Goal: Task Accomplishment & Management: Use online tool/utility

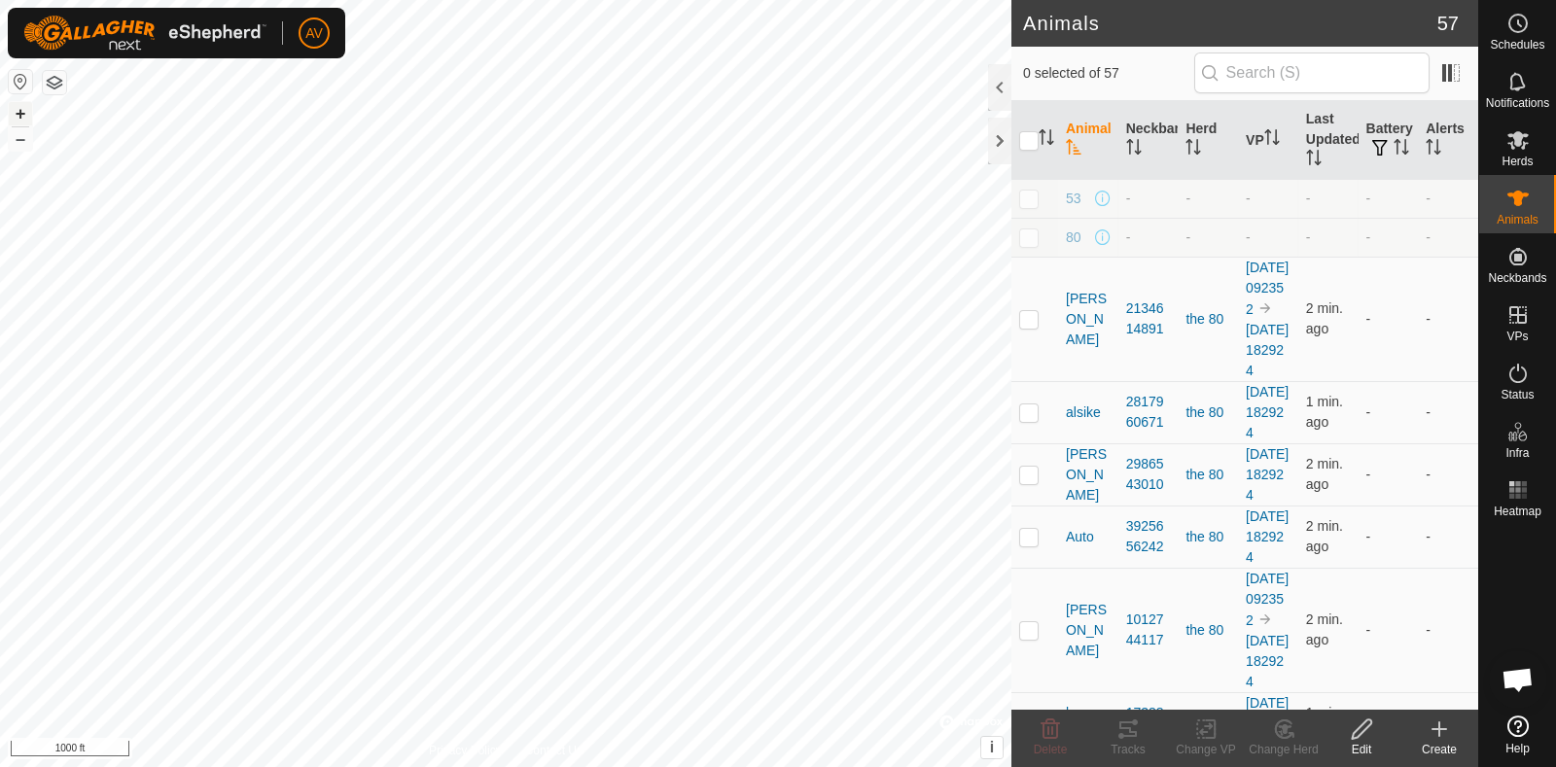
click at [24, 114] on button "+" at bounding box center [20, 113] width 23 height 23
click at [11, 104] on button "+" at bounding box center [20, 113] width 23 height 23
click at [23, 110] on button "+" at bounding box center [20, 113] width 23 height 23
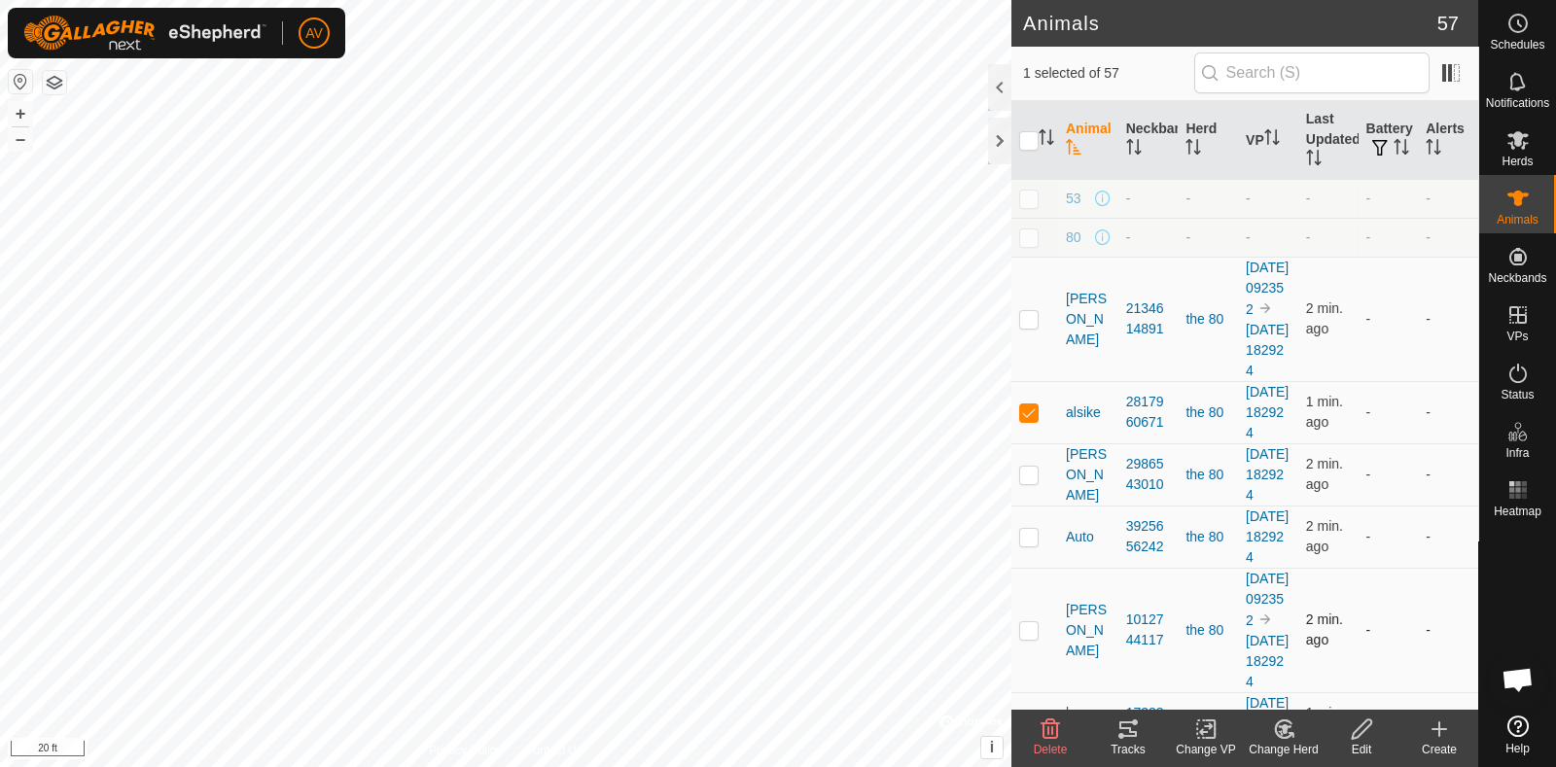
click at [1118, 692] on td "1012744117" at bounding box center [1148, 630] width 60 height 124
click at [1133, 746] on div "Tracks" at bounding box center [1128, 750] width 78 height 18
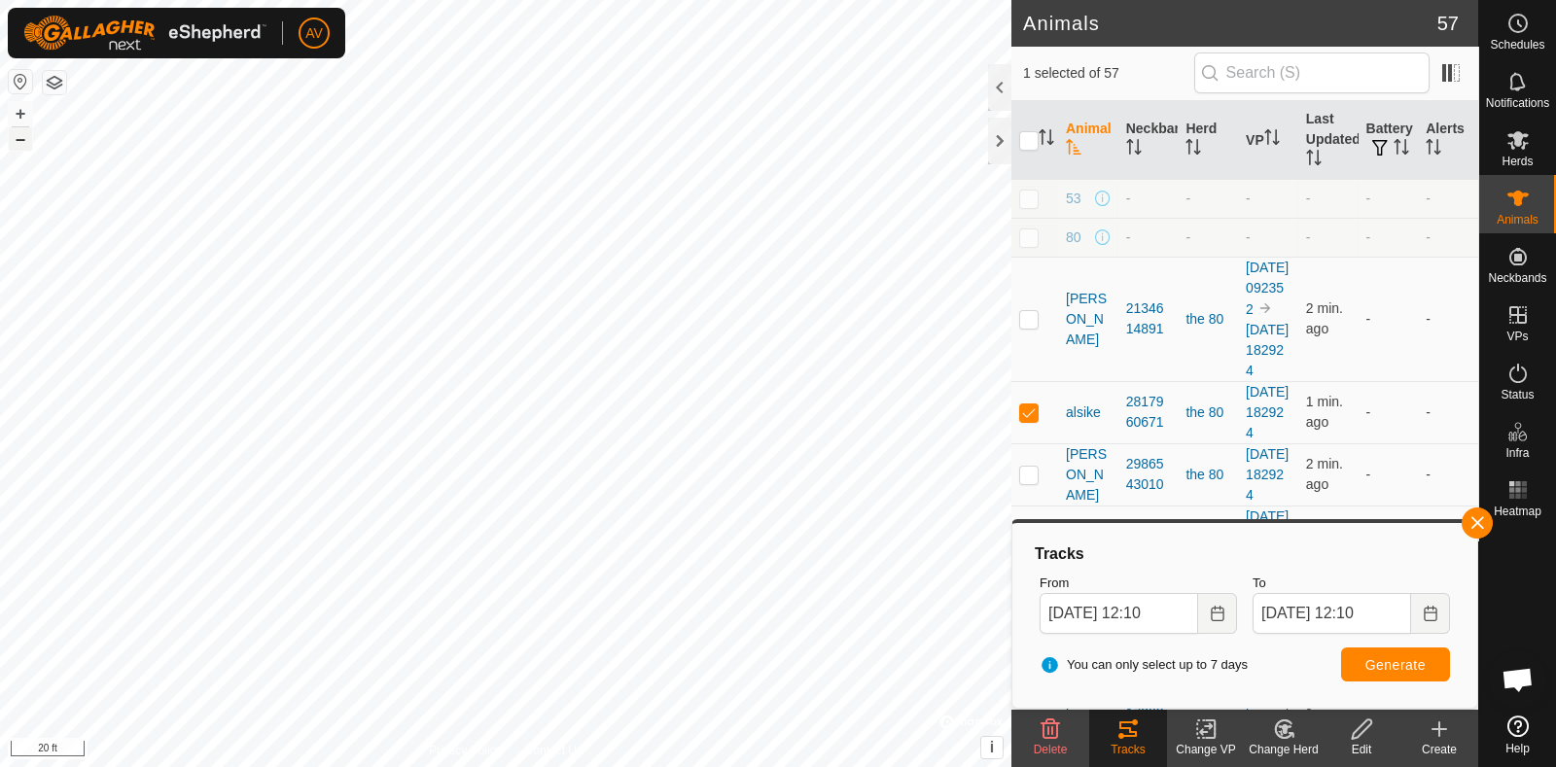
click at [27, 145] on button "–" at bounding box center [20, 138] width 23 height 23
checkbox input "false"
checkbox input "true"
click at [1029, 147] on input "checkbox" at bounding box center [1028, 140] width 19 height 19
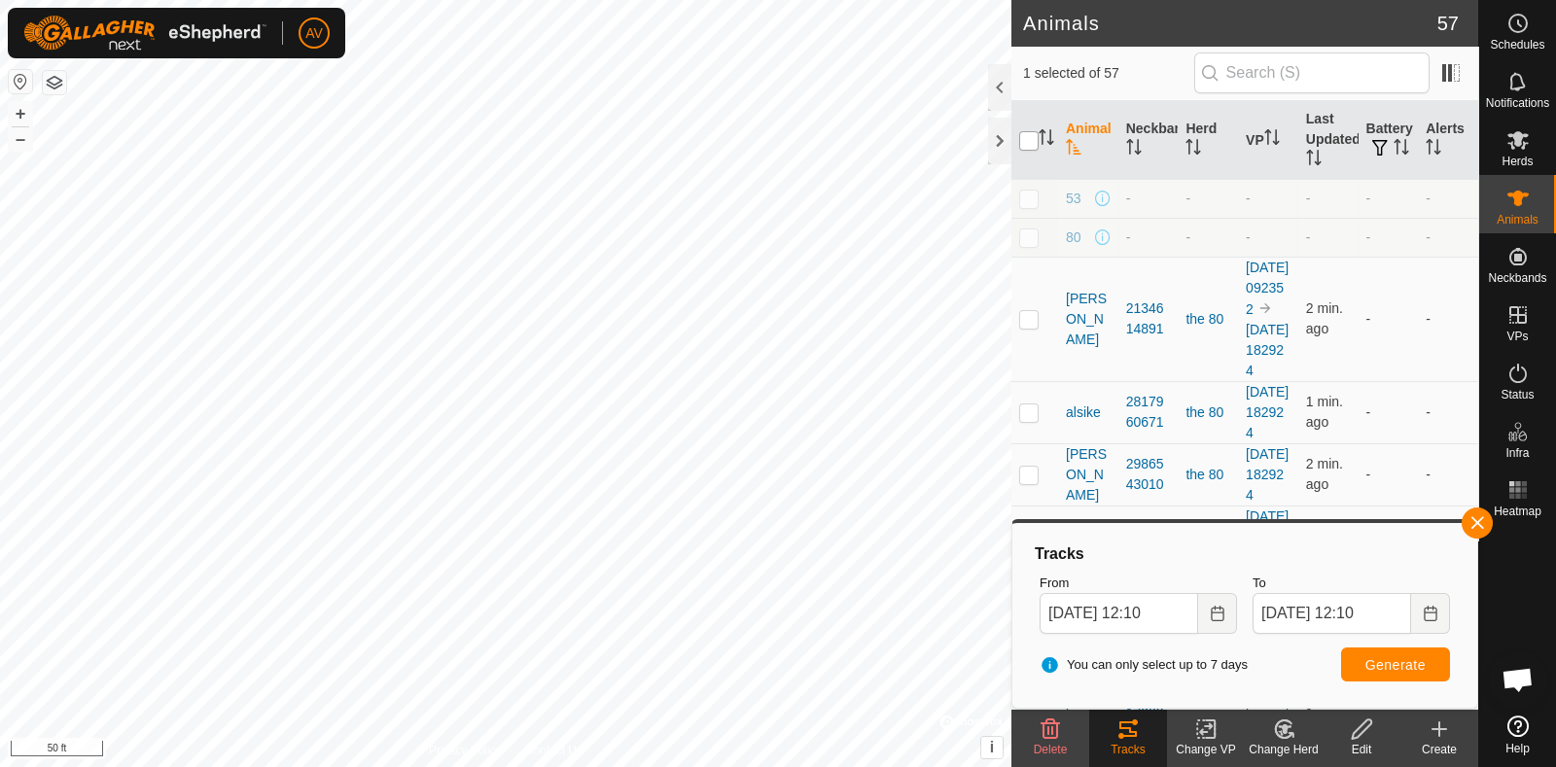
checkbox input "true"
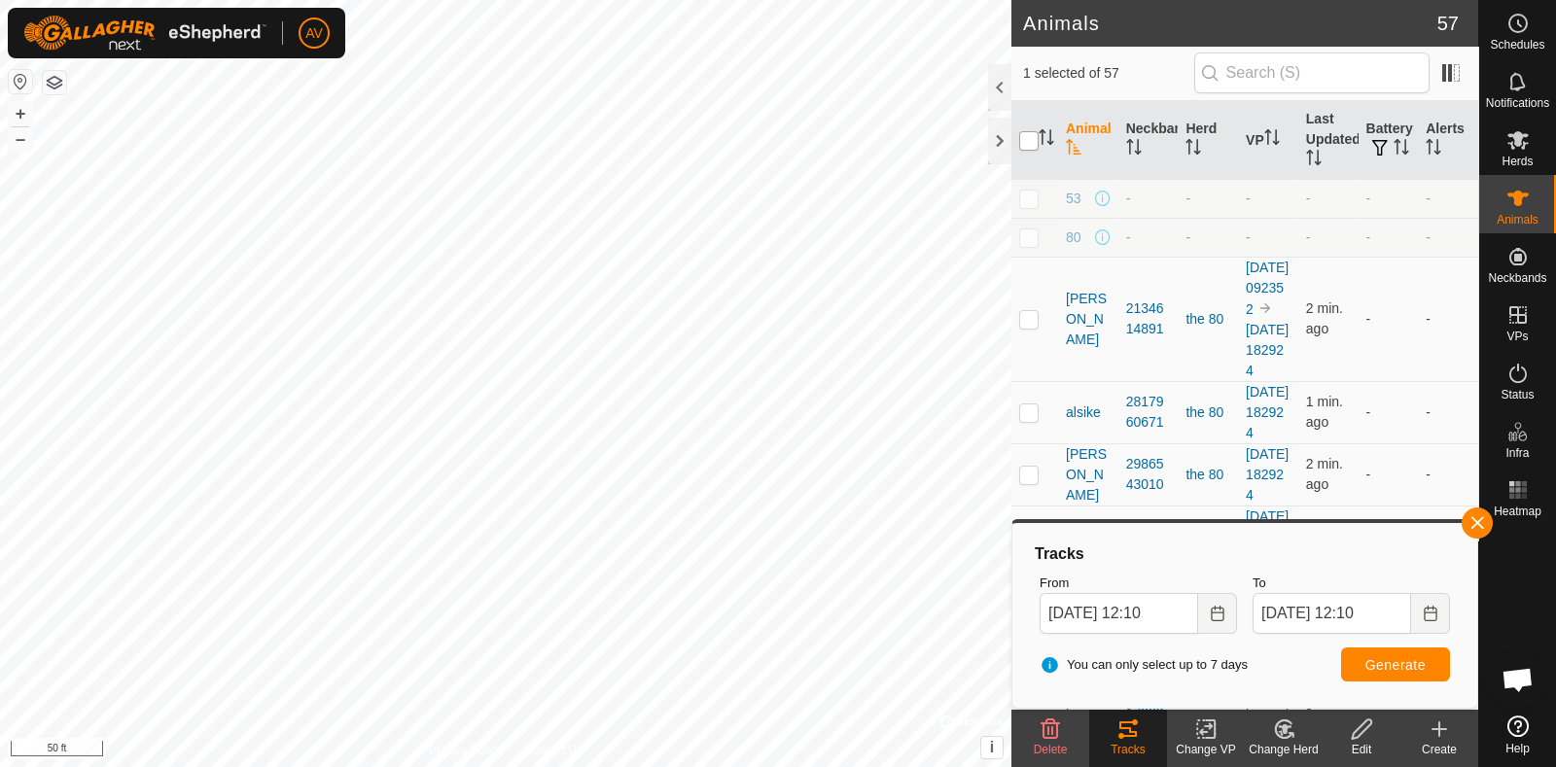
checkbox input "true"
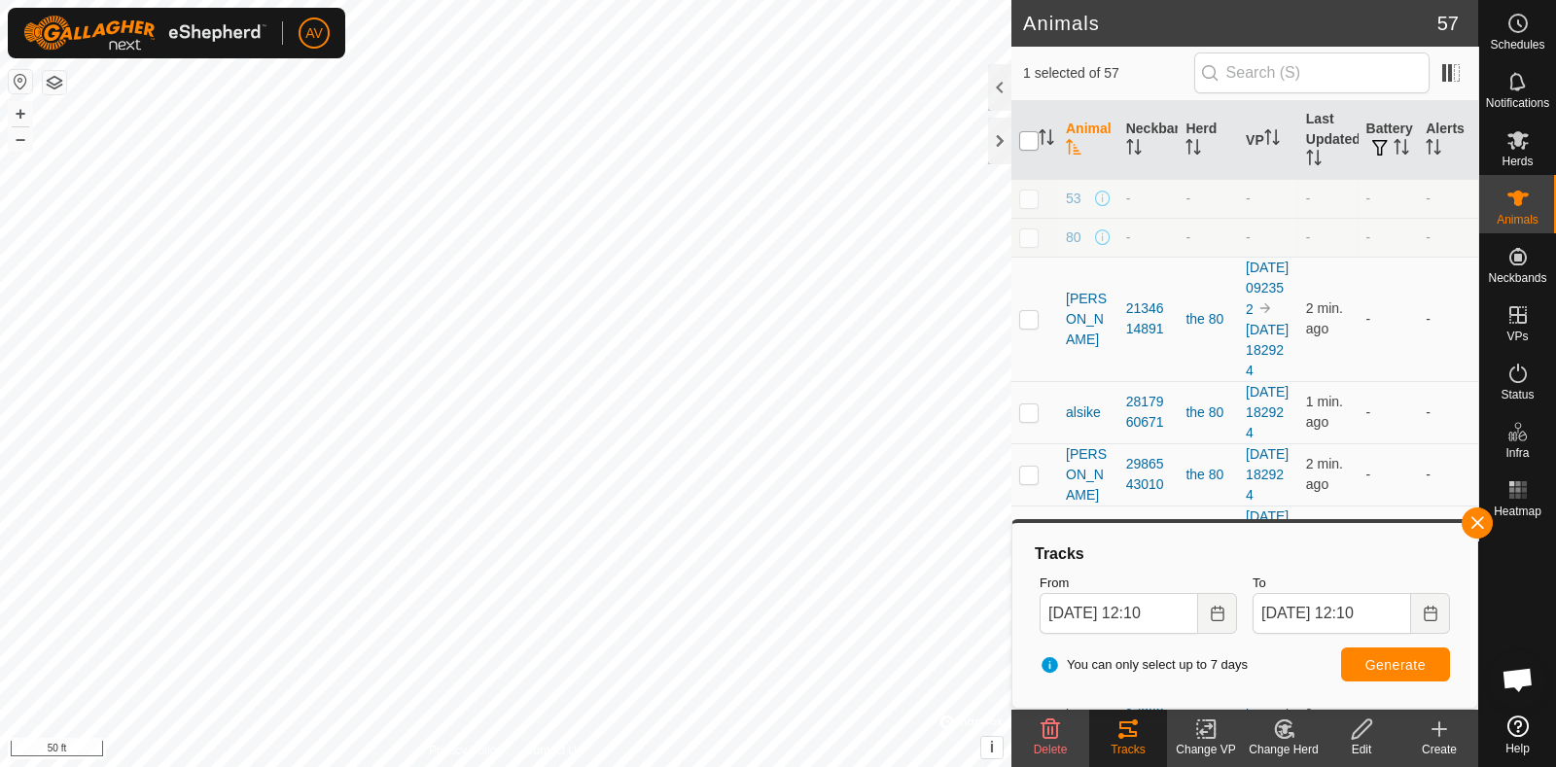
checkbox input "true"
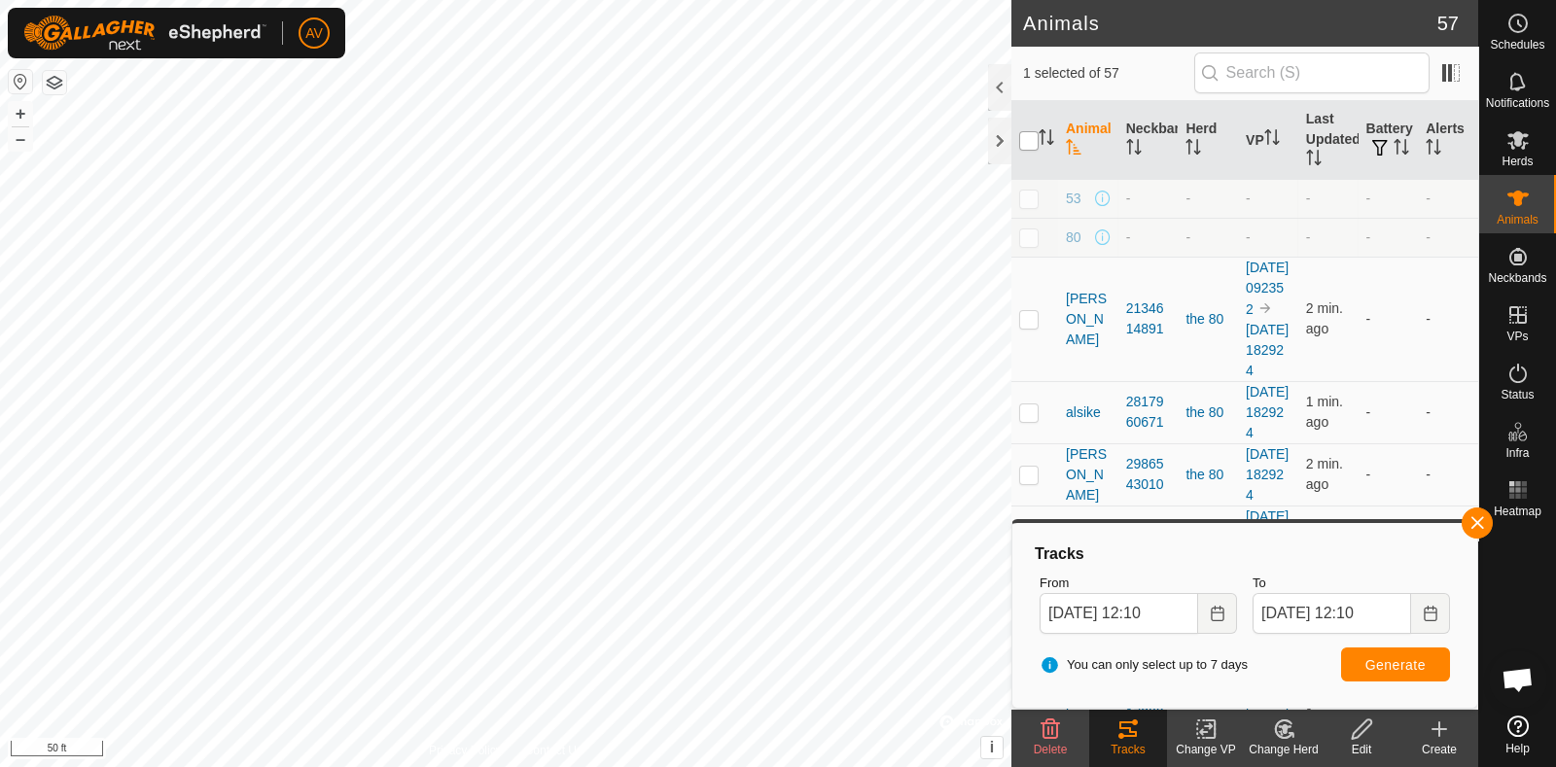
checkbox input "true"
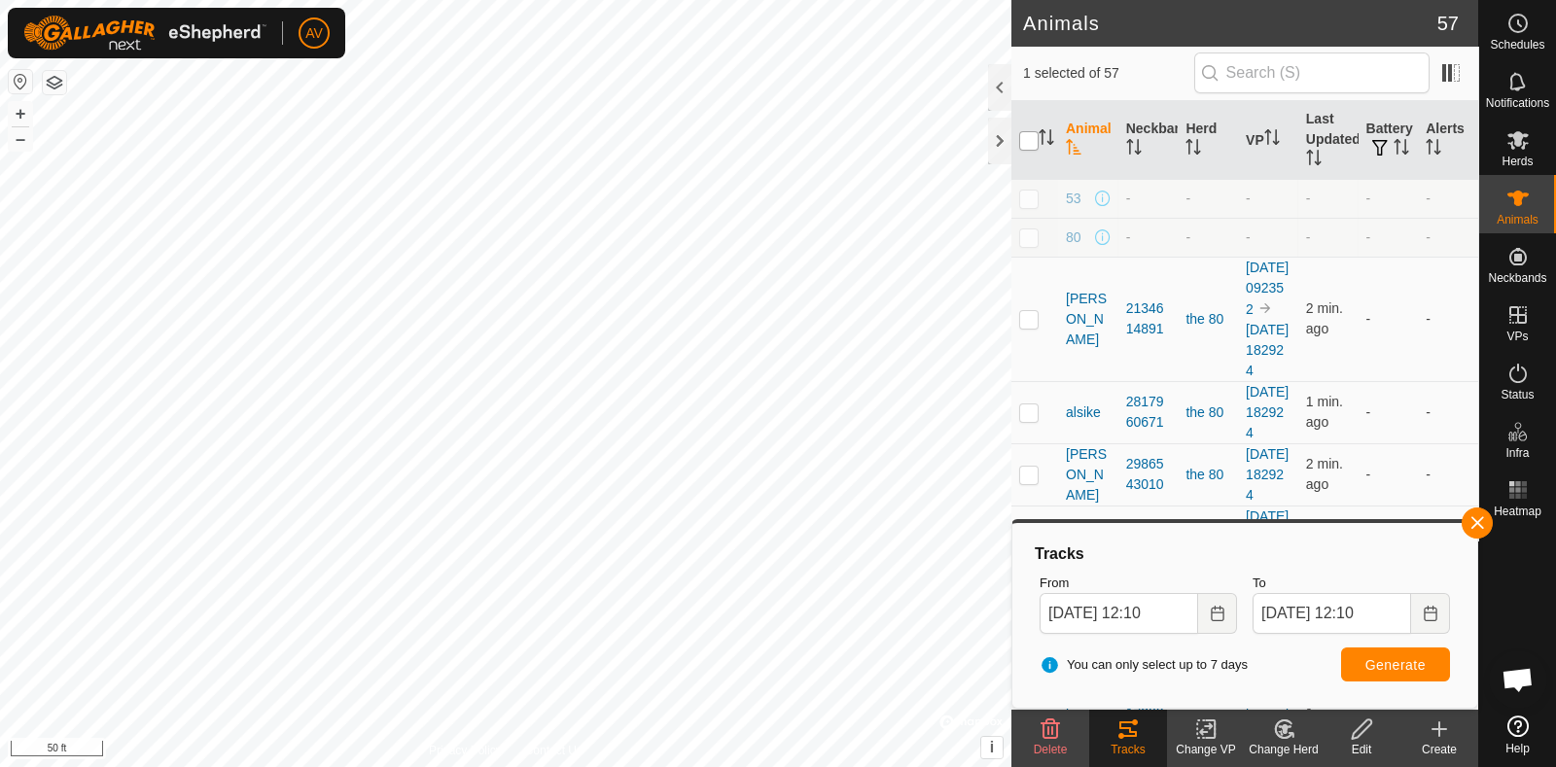
checkbox input "true"
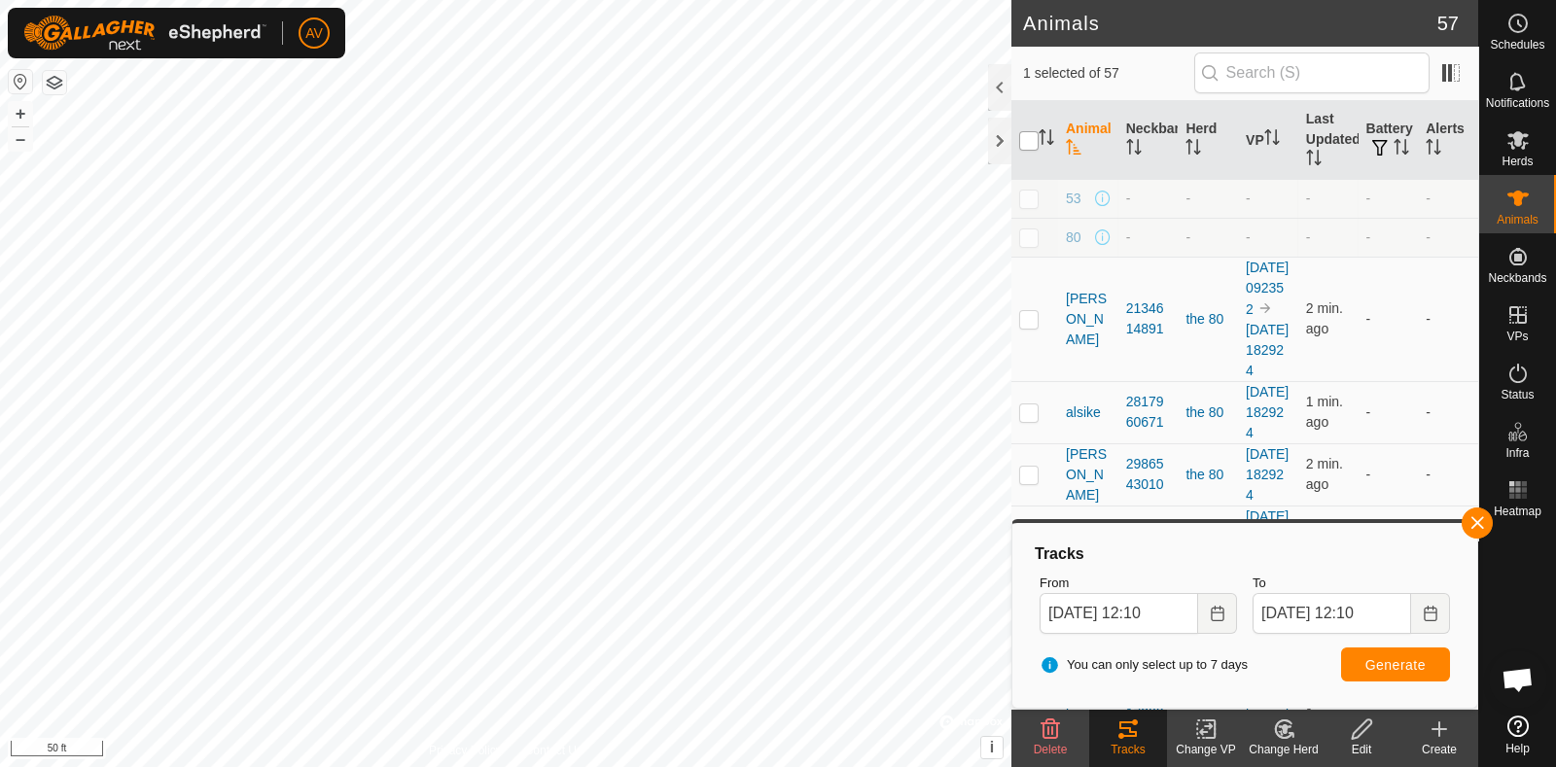
checkbox input "true"
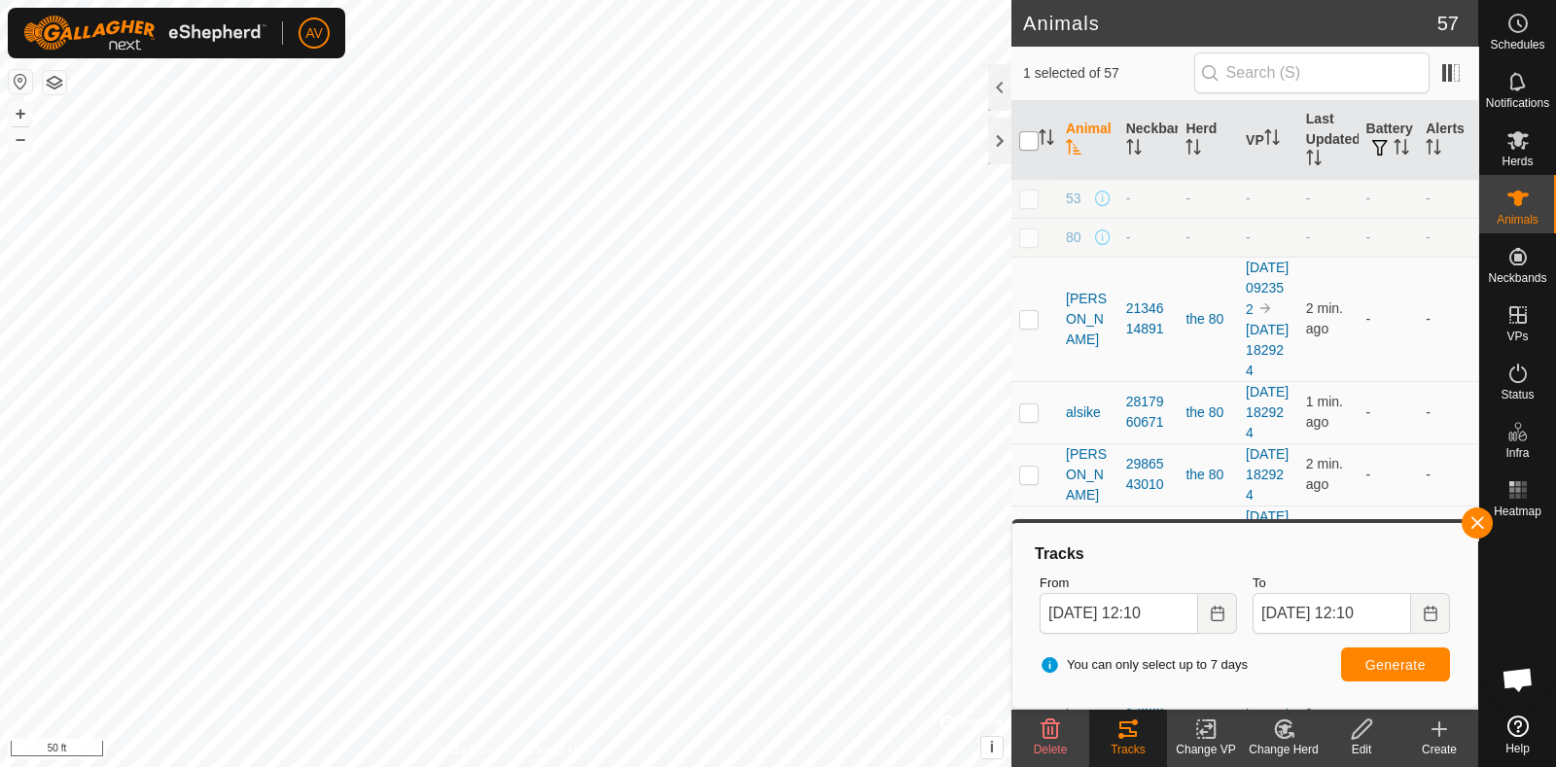
checkbox input "true"
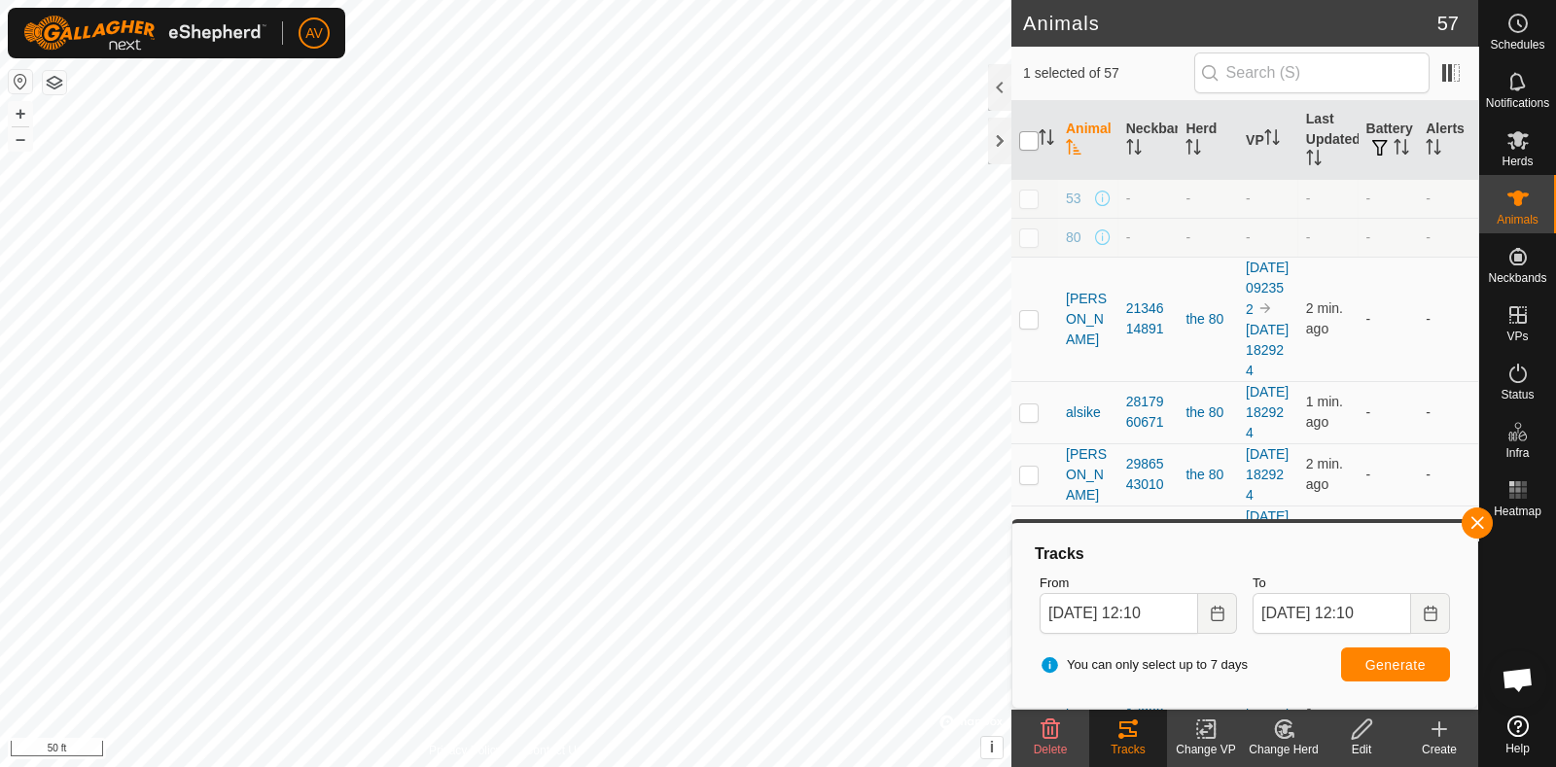
checkbox input "true"
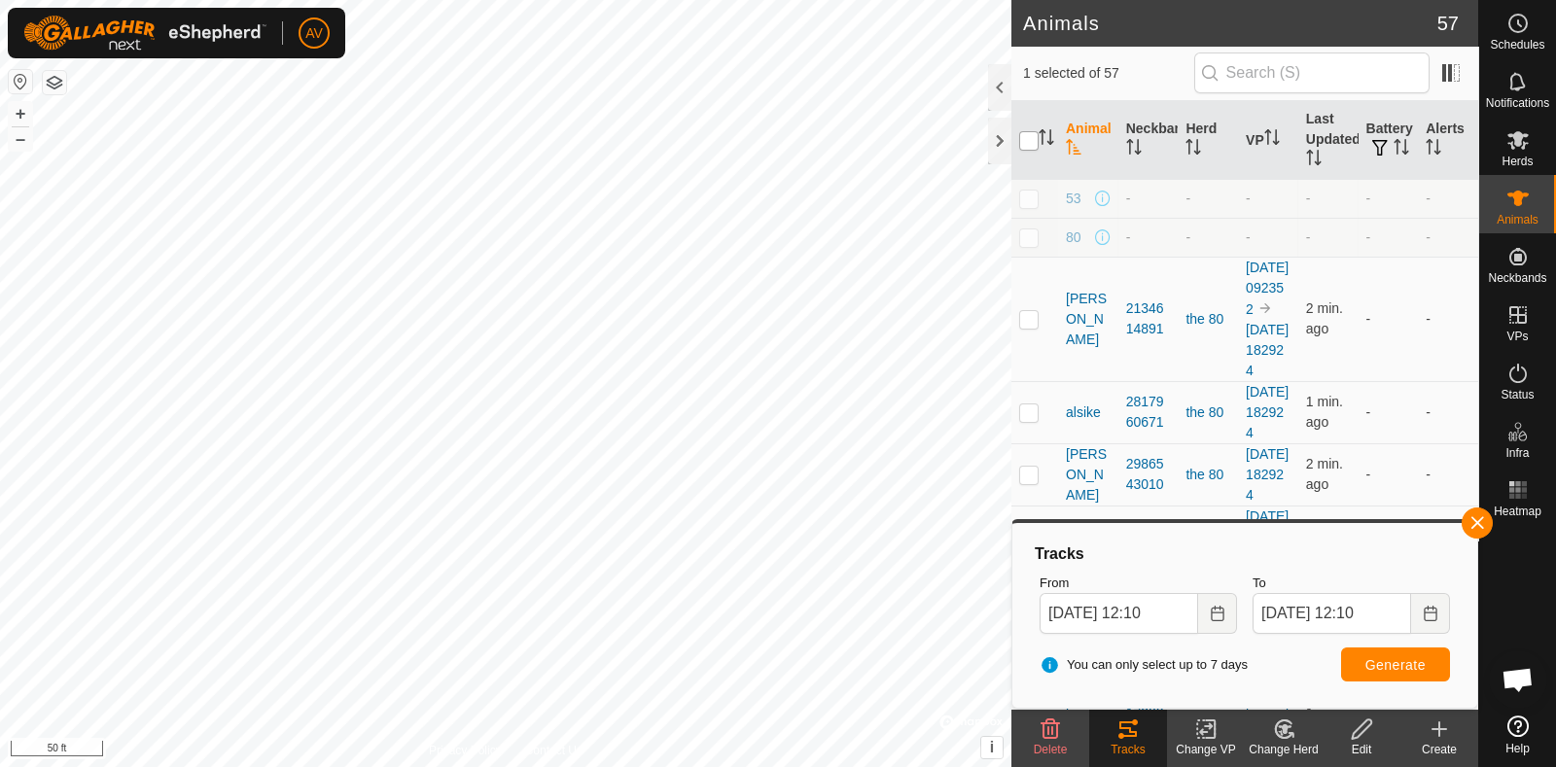
checkbox input "true"
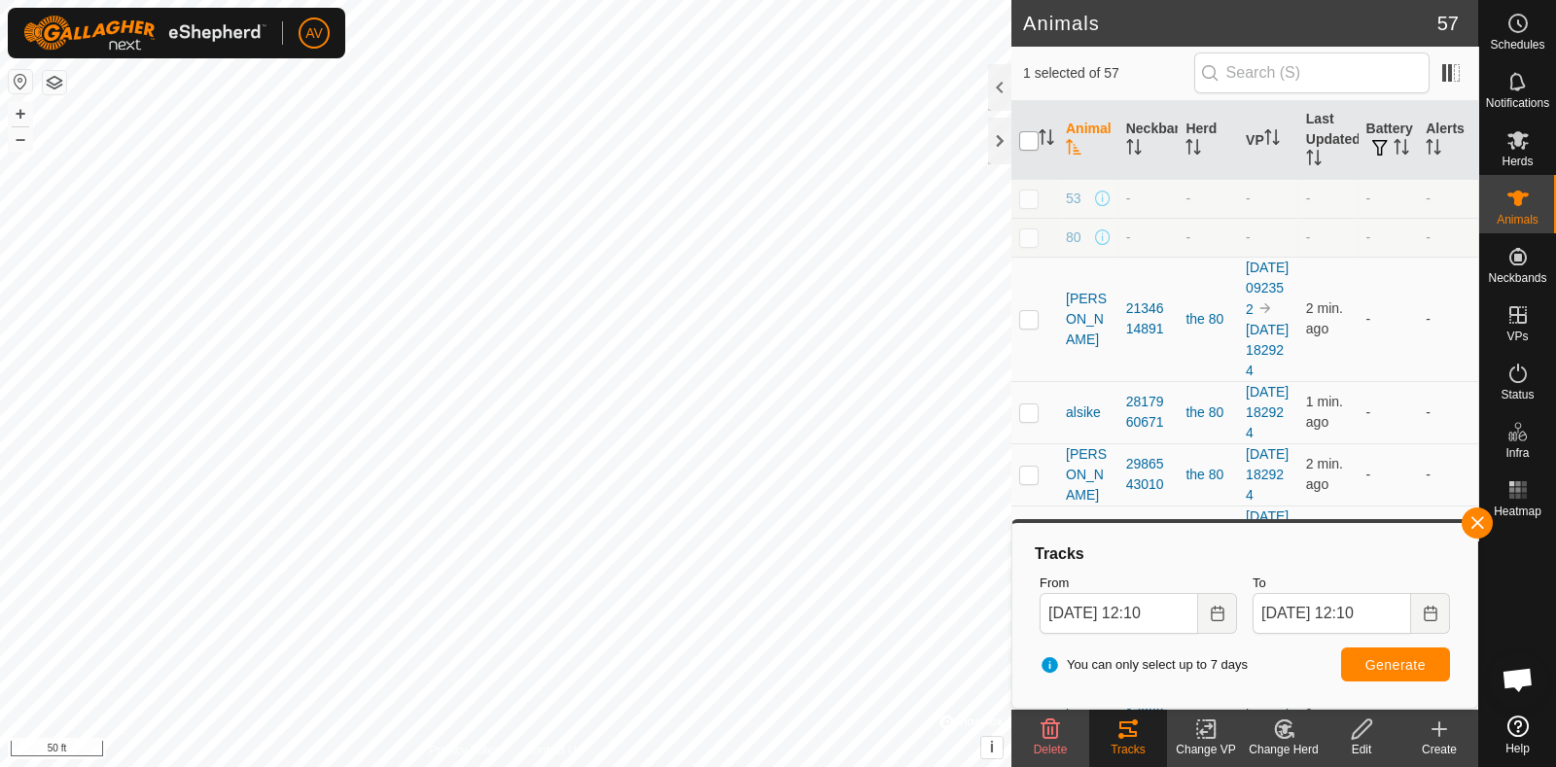
checkbox input "true"
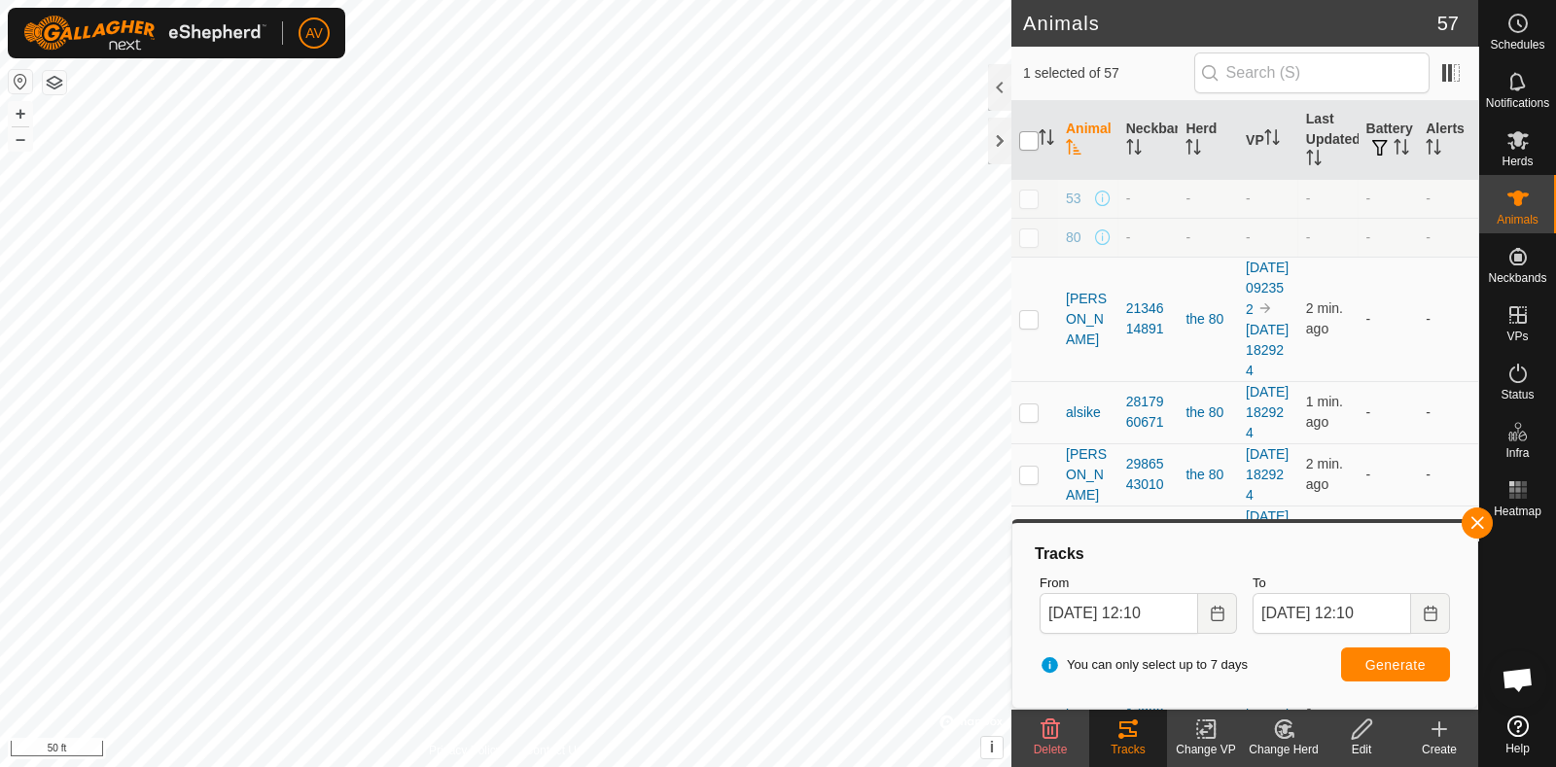
checkbox input "true"
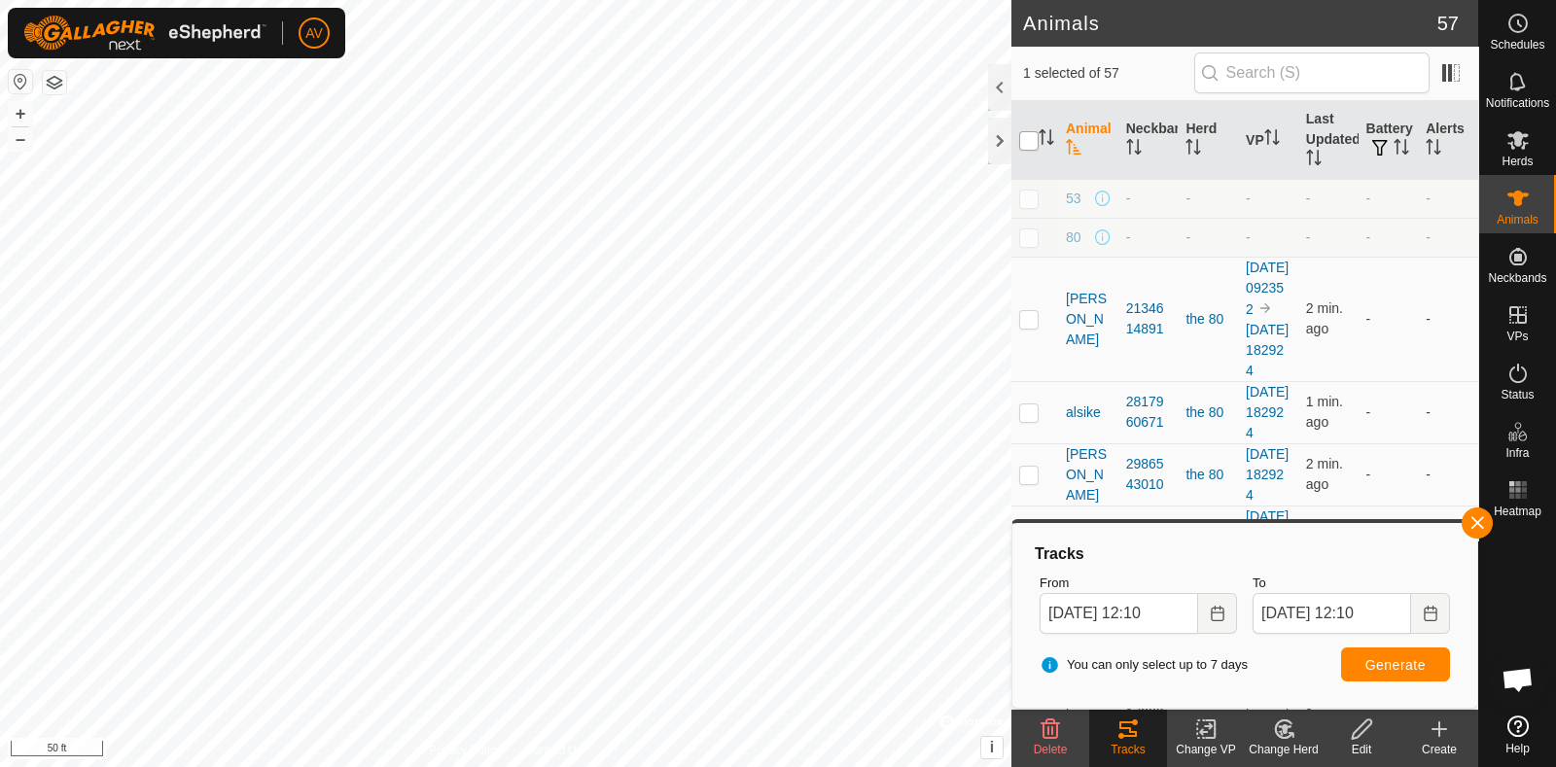
checkbox input "true"
click at [1029, 147] on input "checkbox" at bounding box center [1028, 140] width 19 height 19
checkbox input "false"
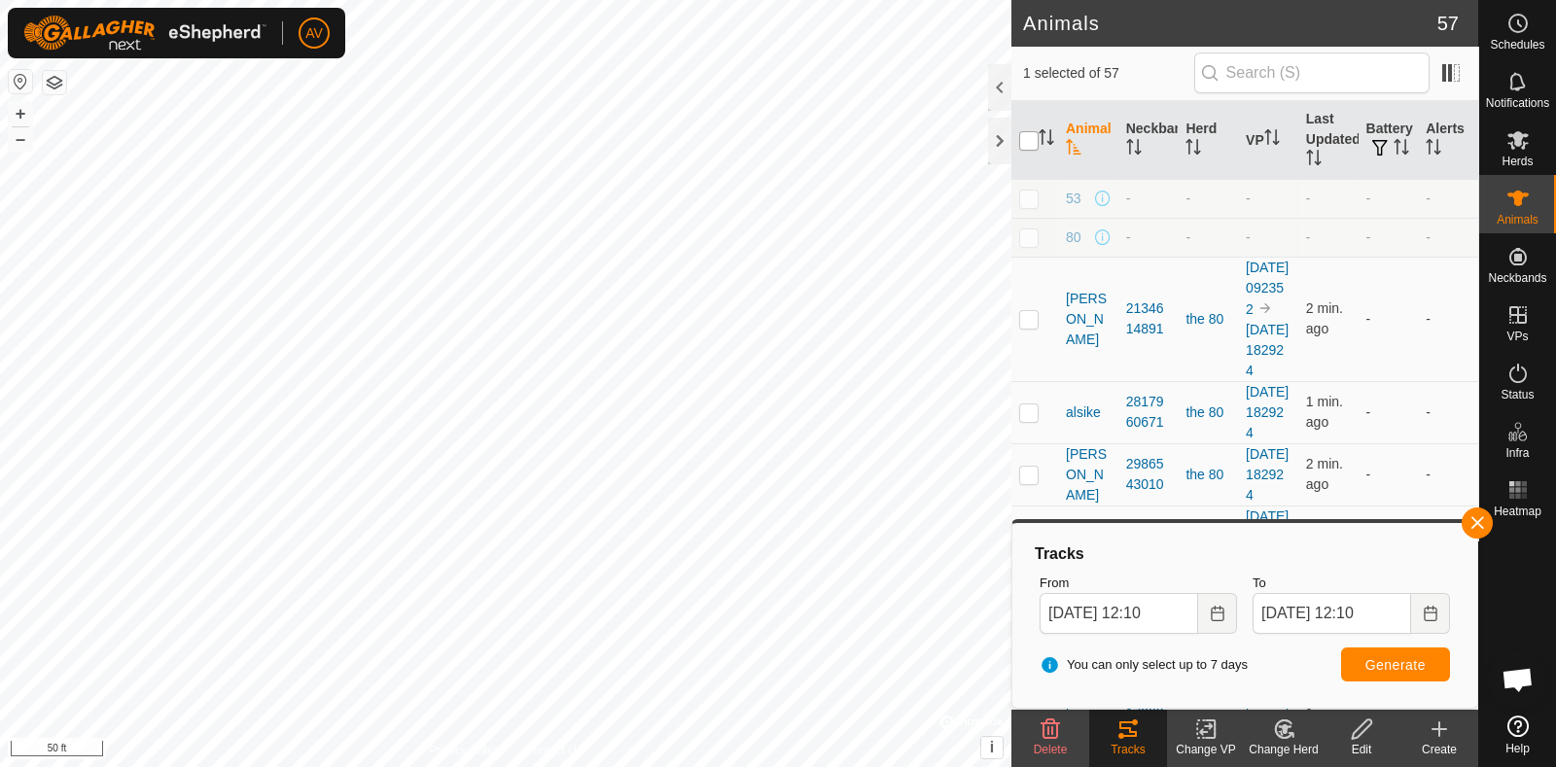
checkbox input "false"
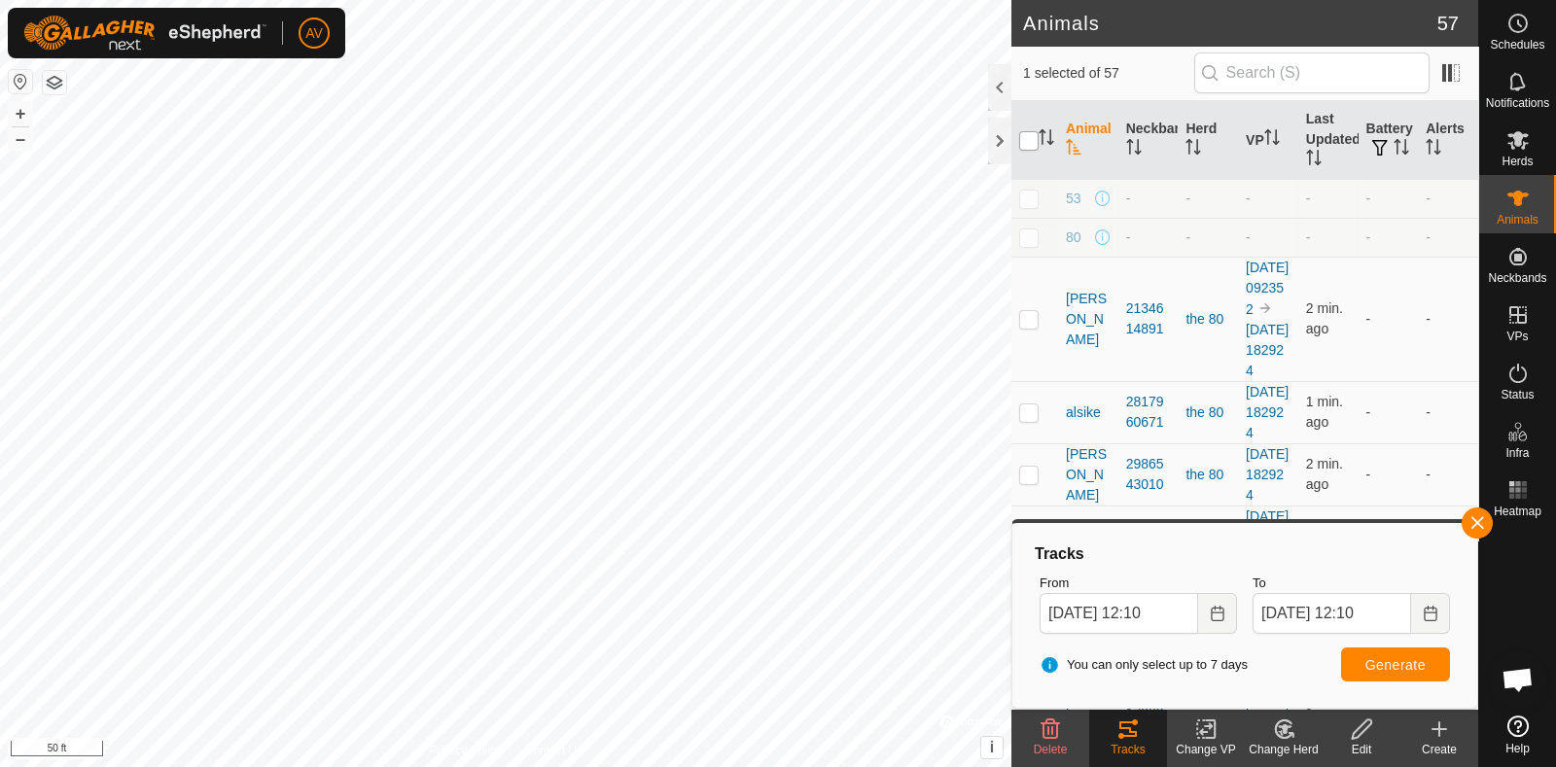
checkbox input "false"
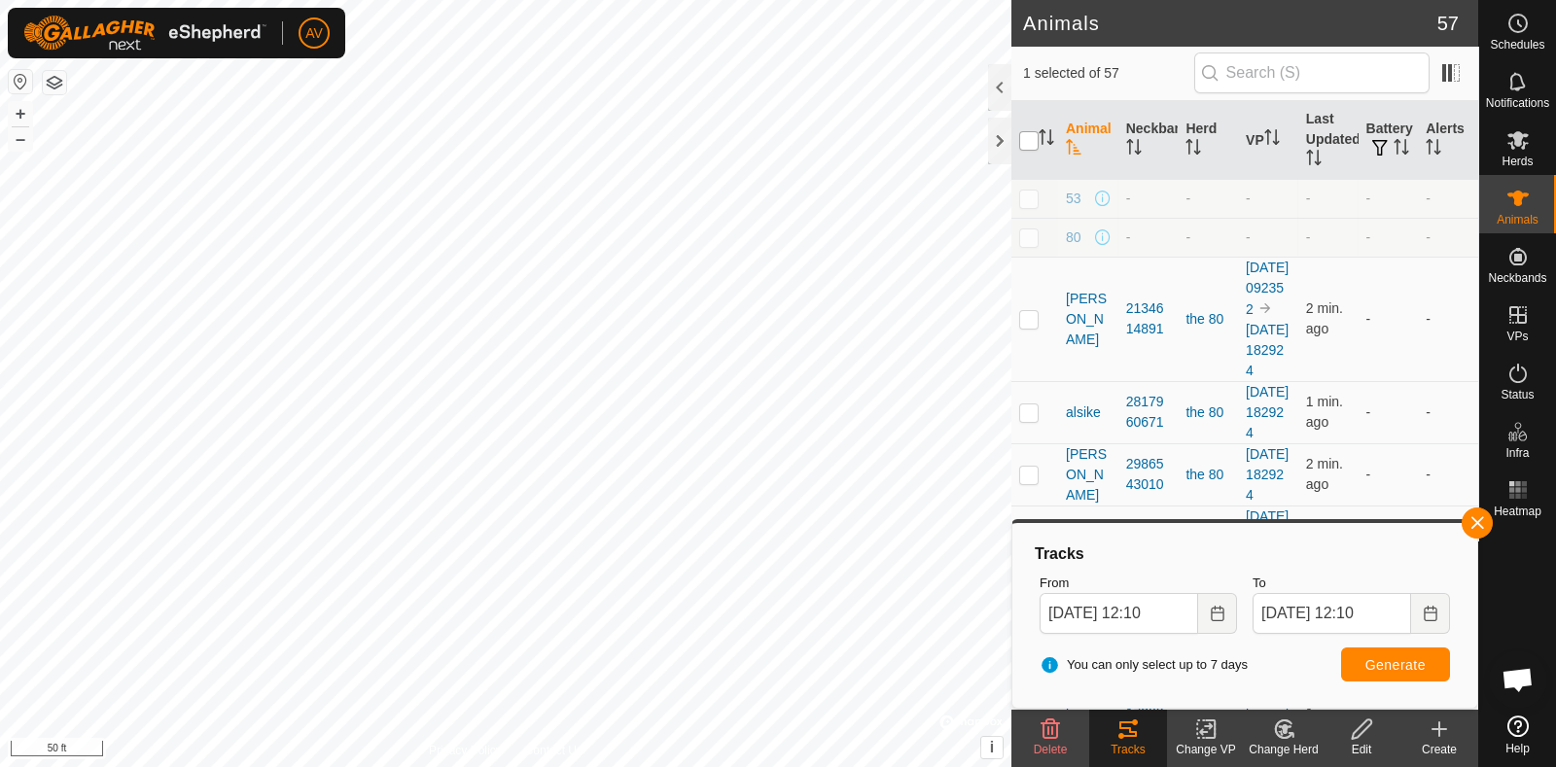
checkbox input "false"
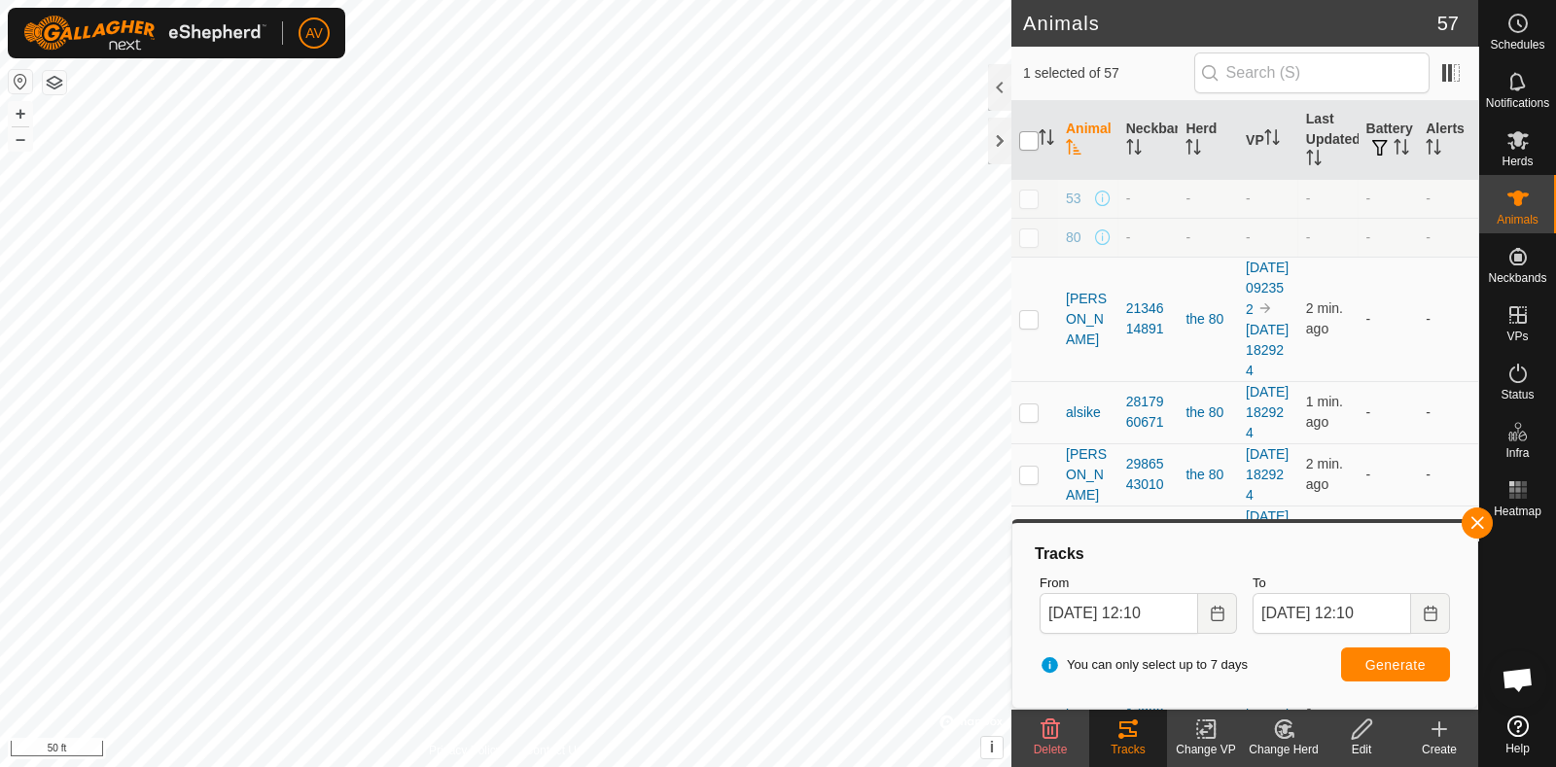
checkbox input "false"
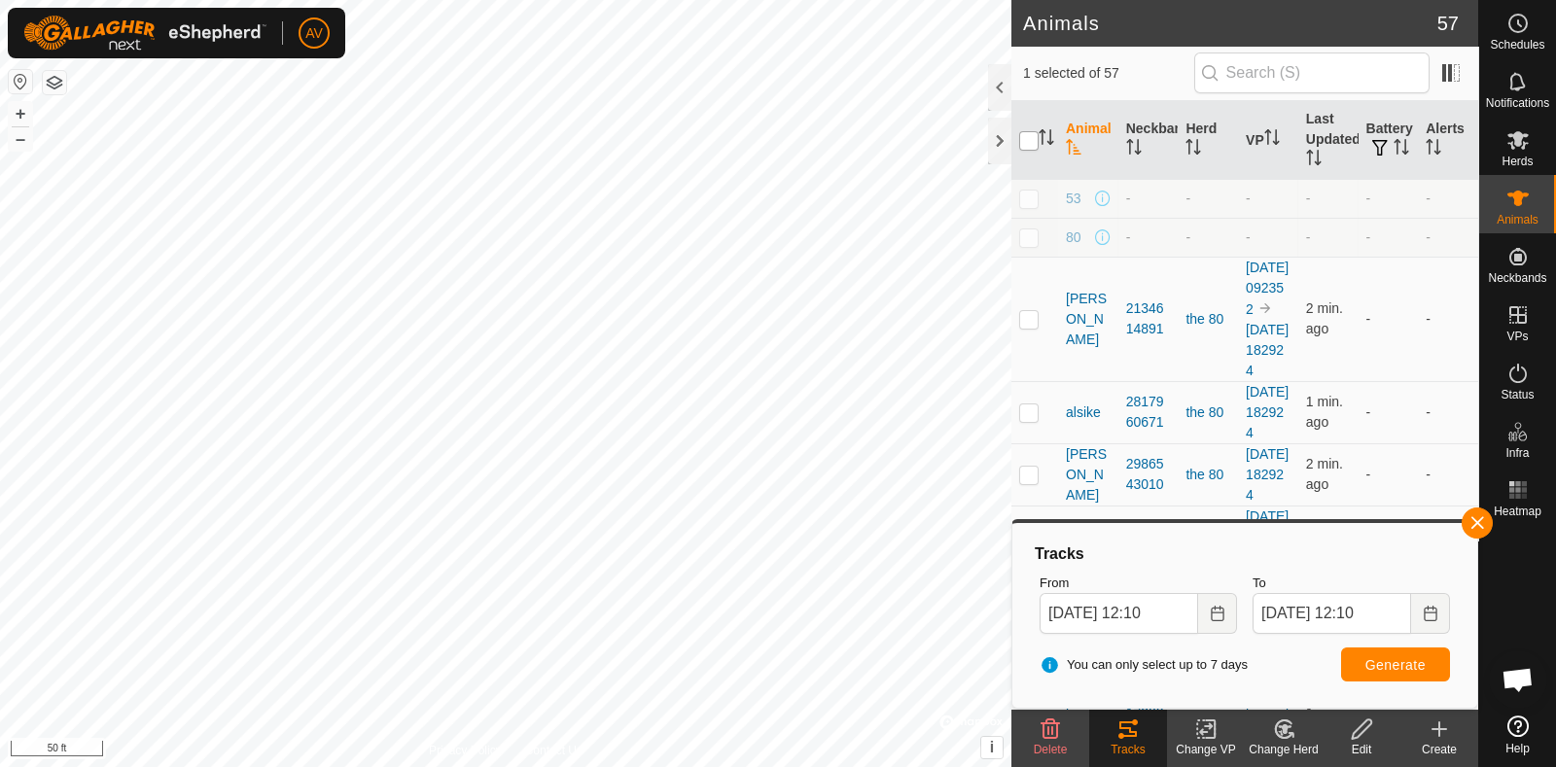
checkbox input "false"
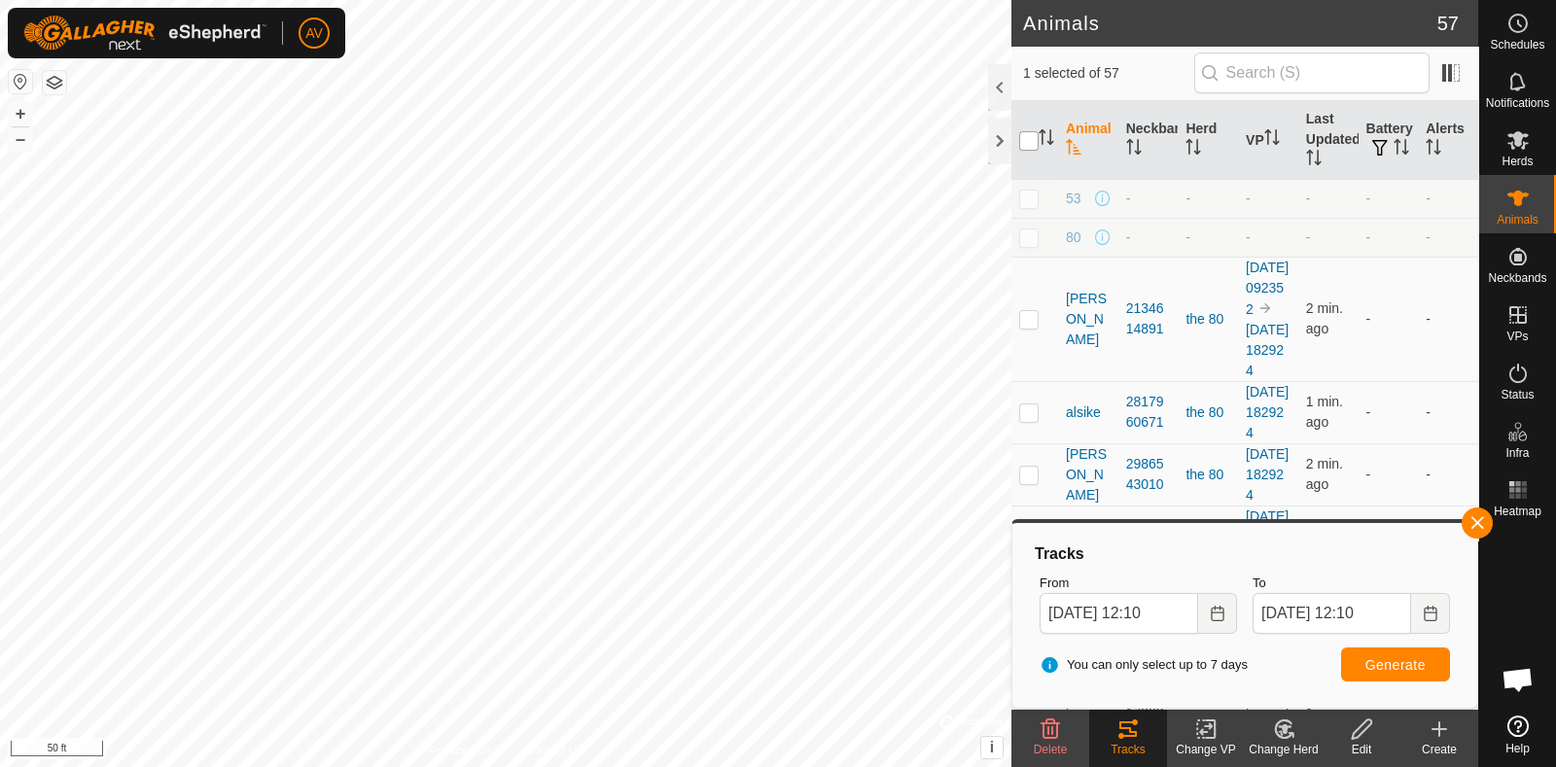
checkbox input "false"
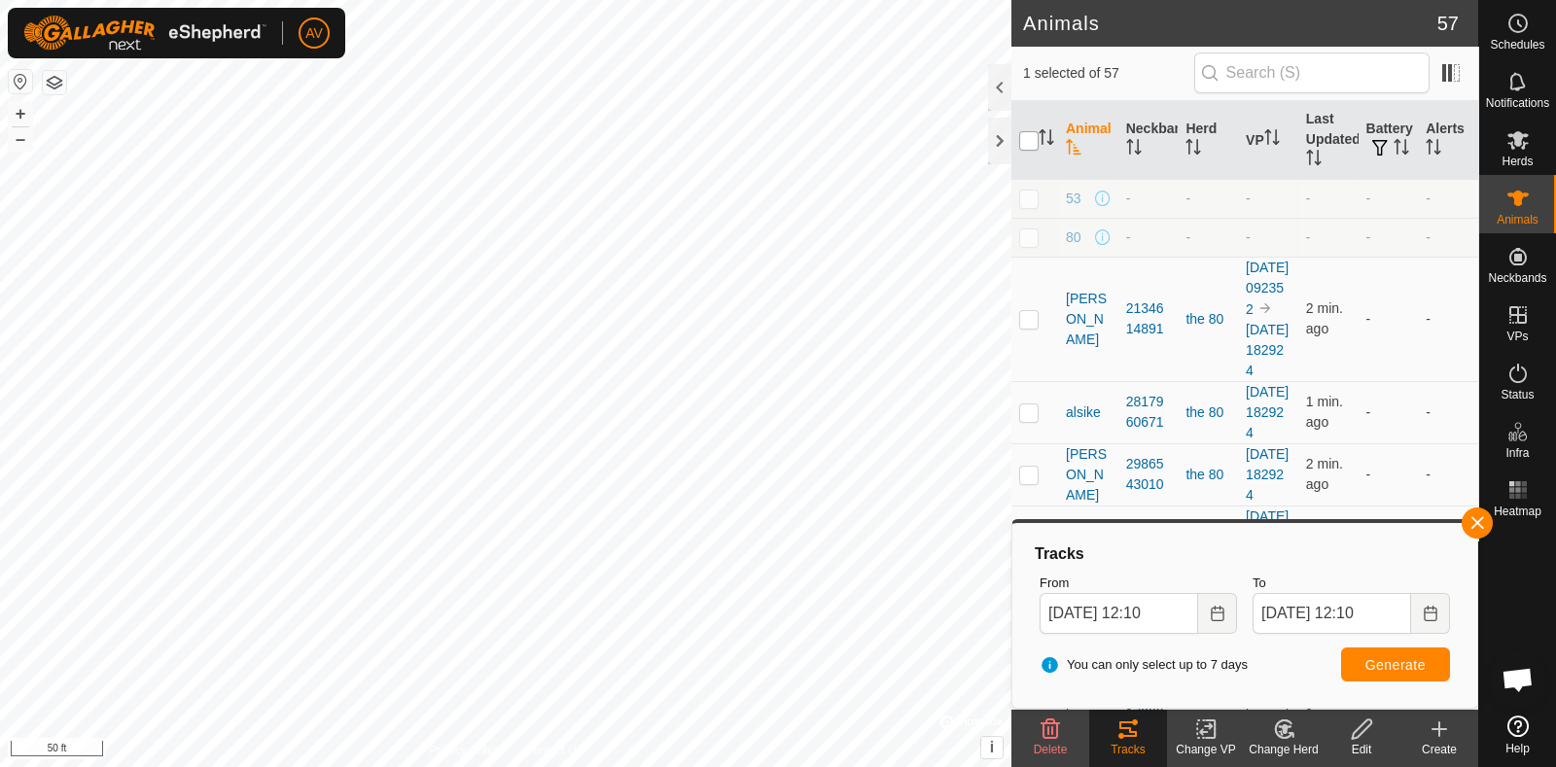
checkbox input "false"
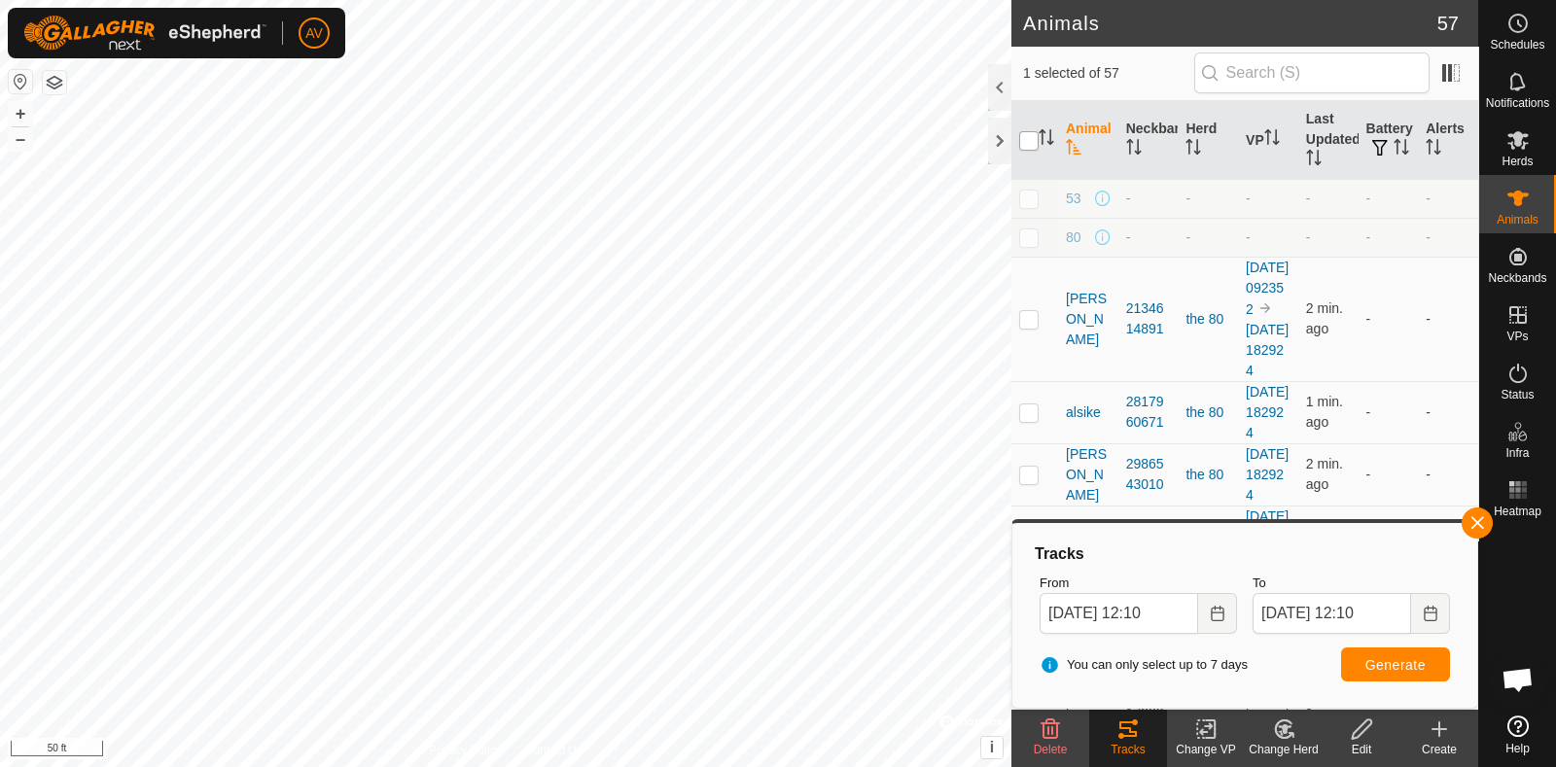
checkbox input "false"
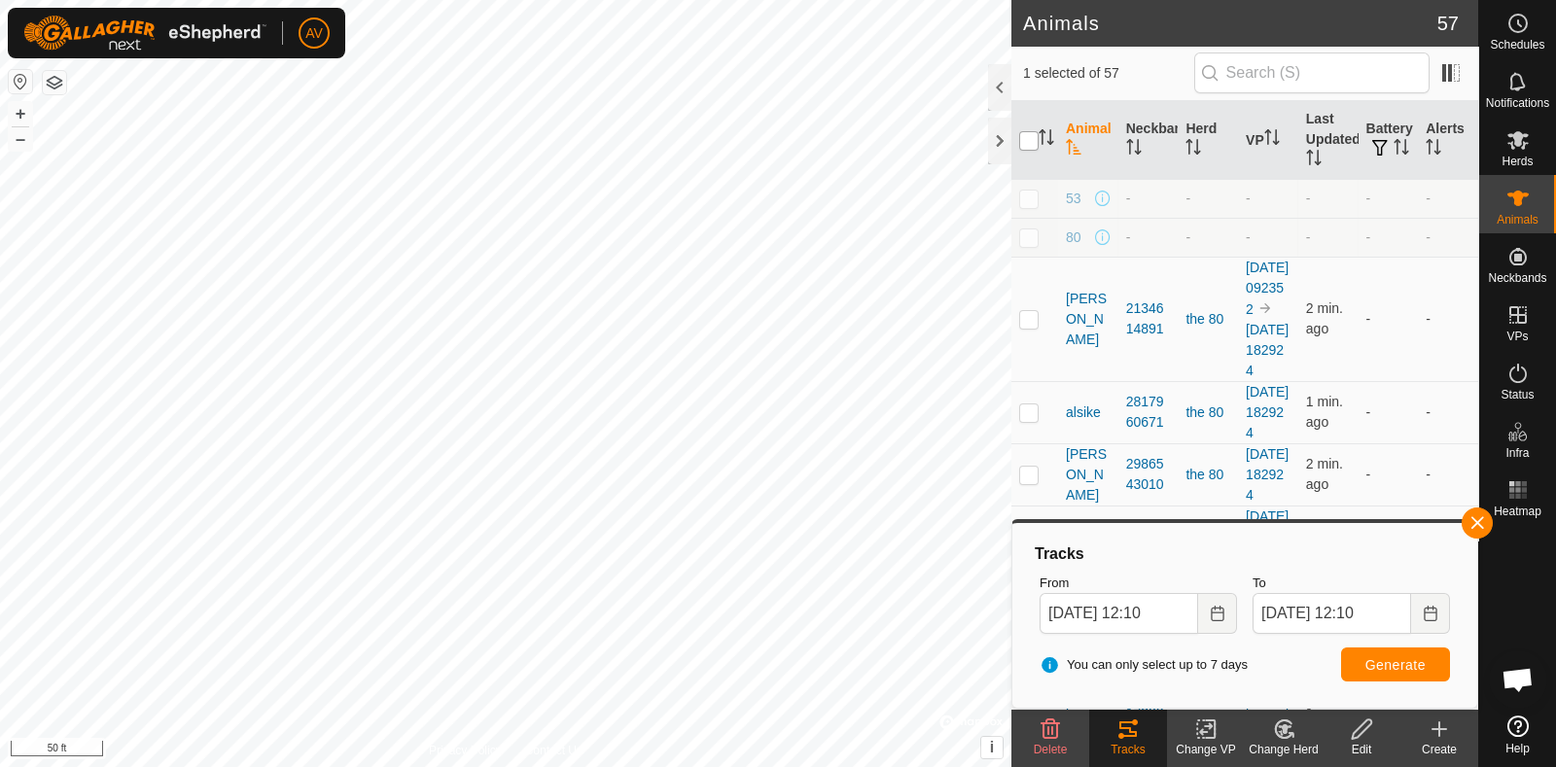
checkbox input "false"
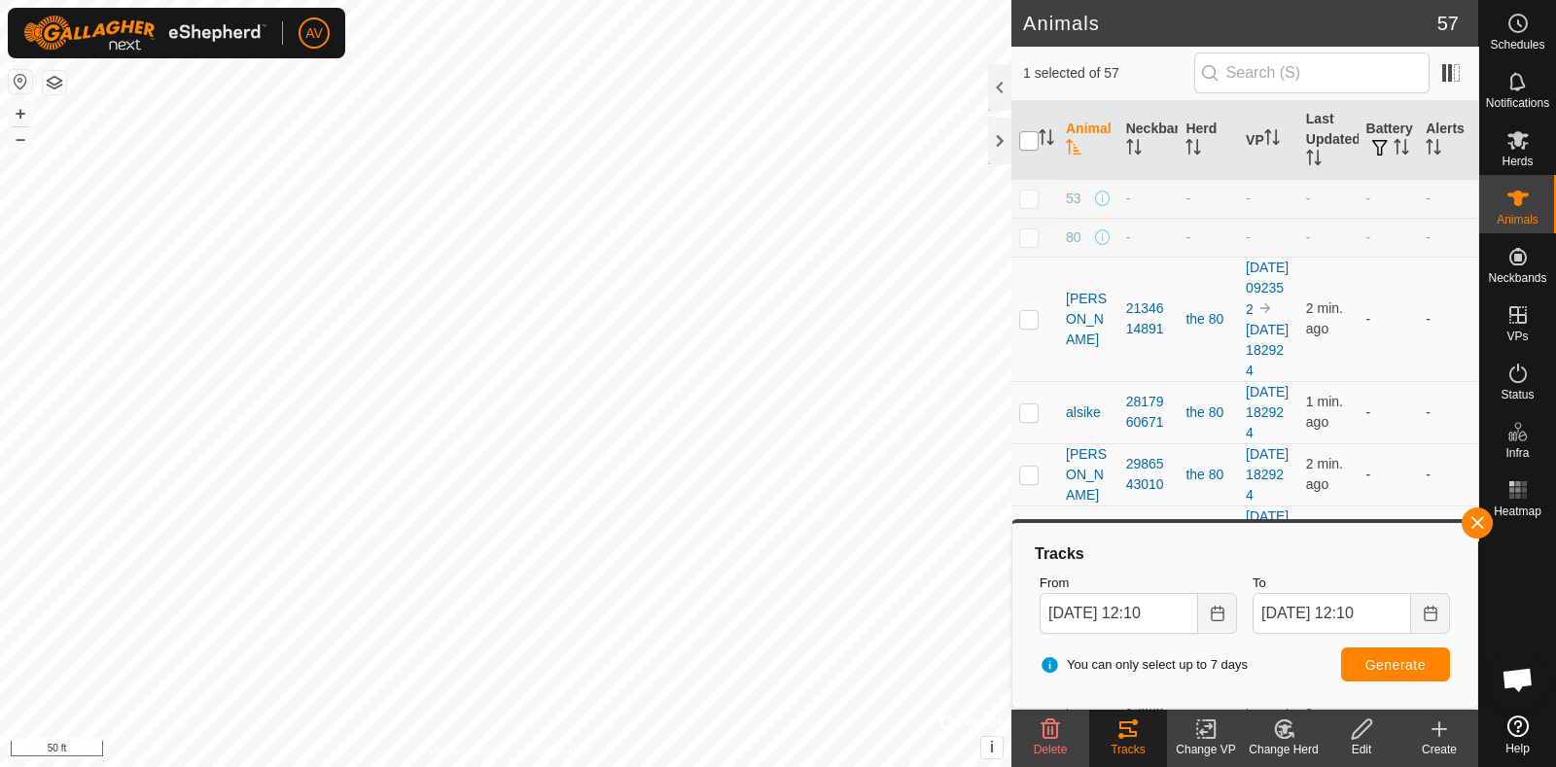
checkbox input "false"
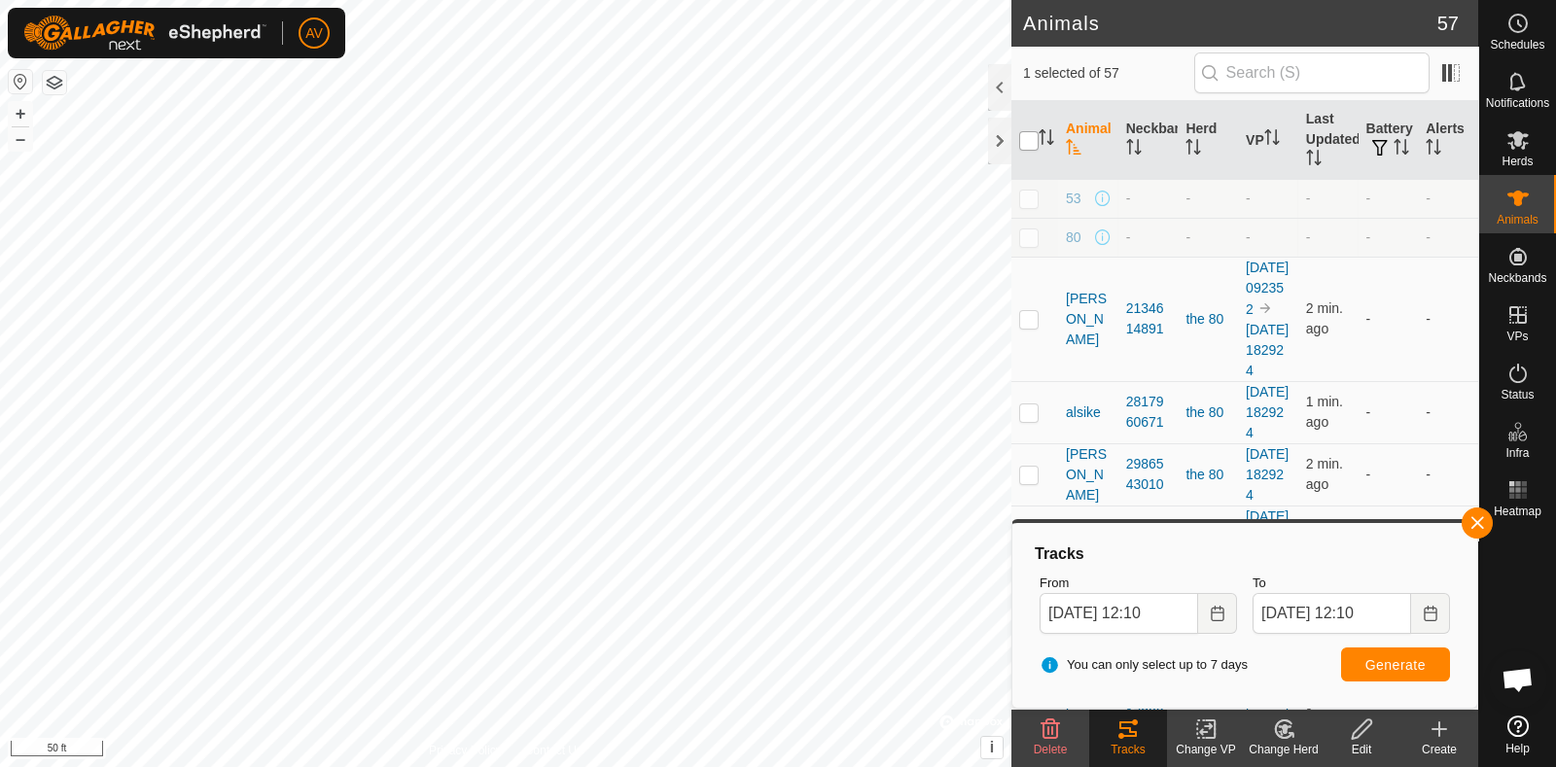
checkbox input "false"
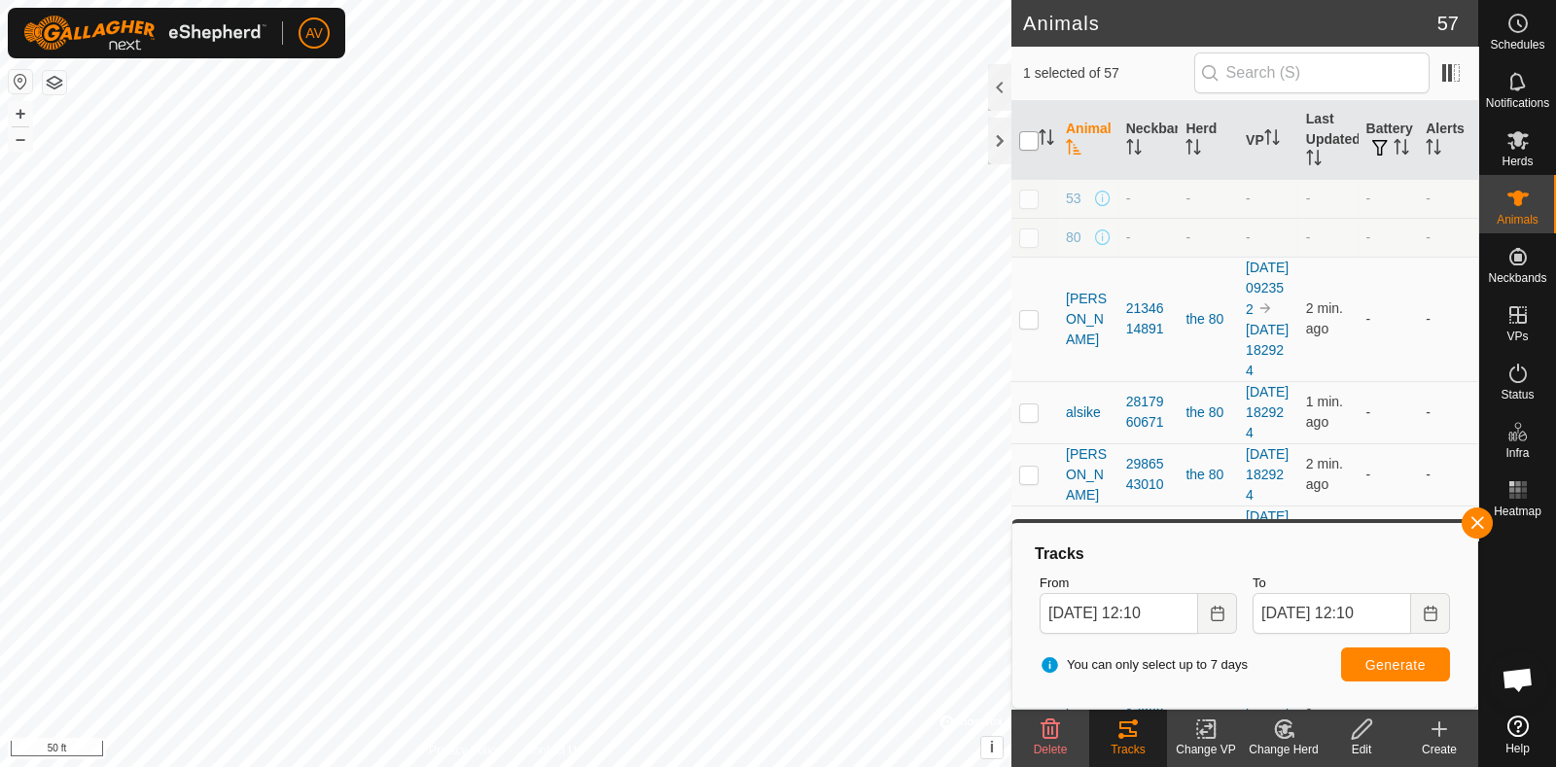
checkbox input "false"
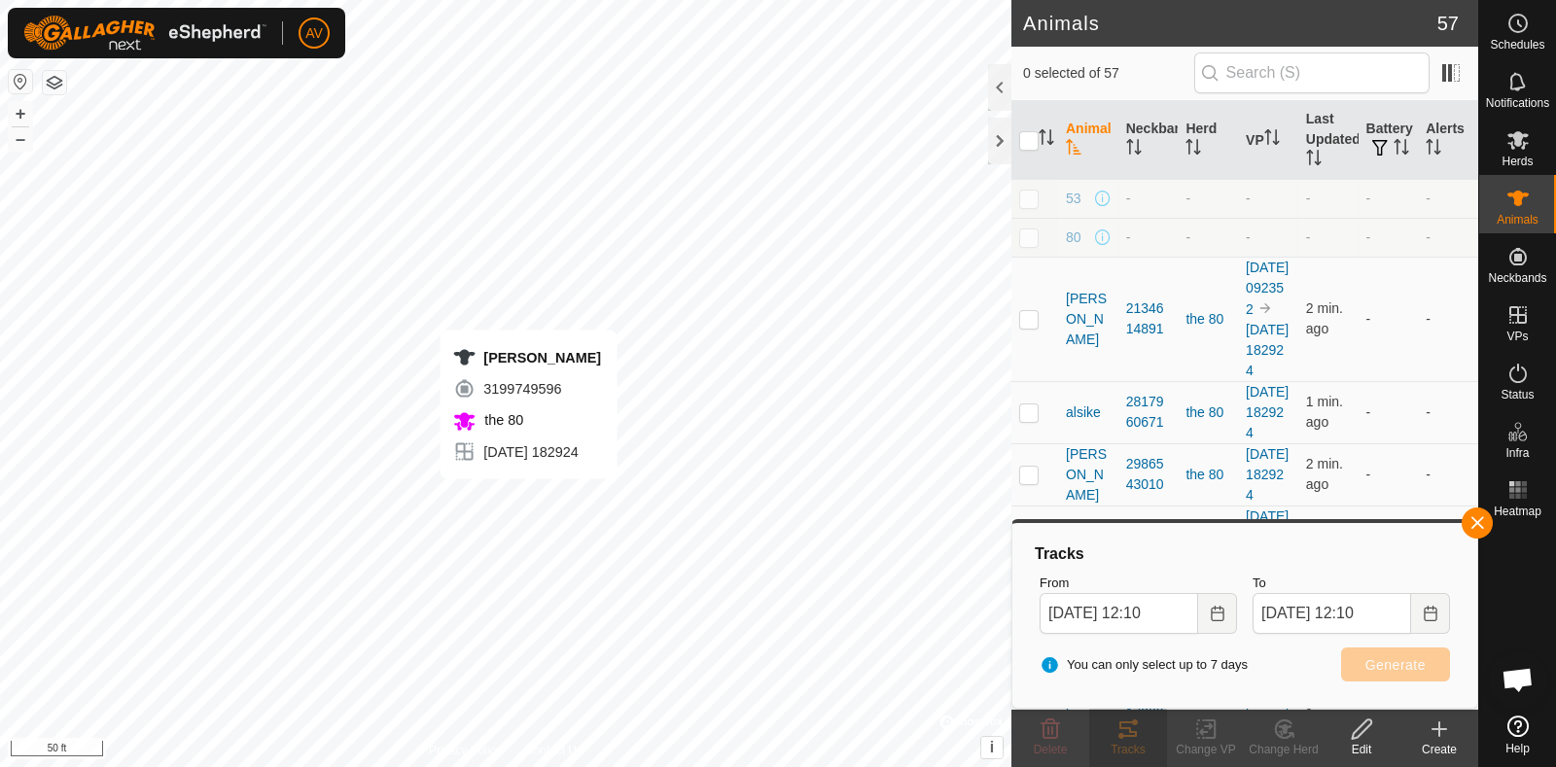
checkbox input "true"
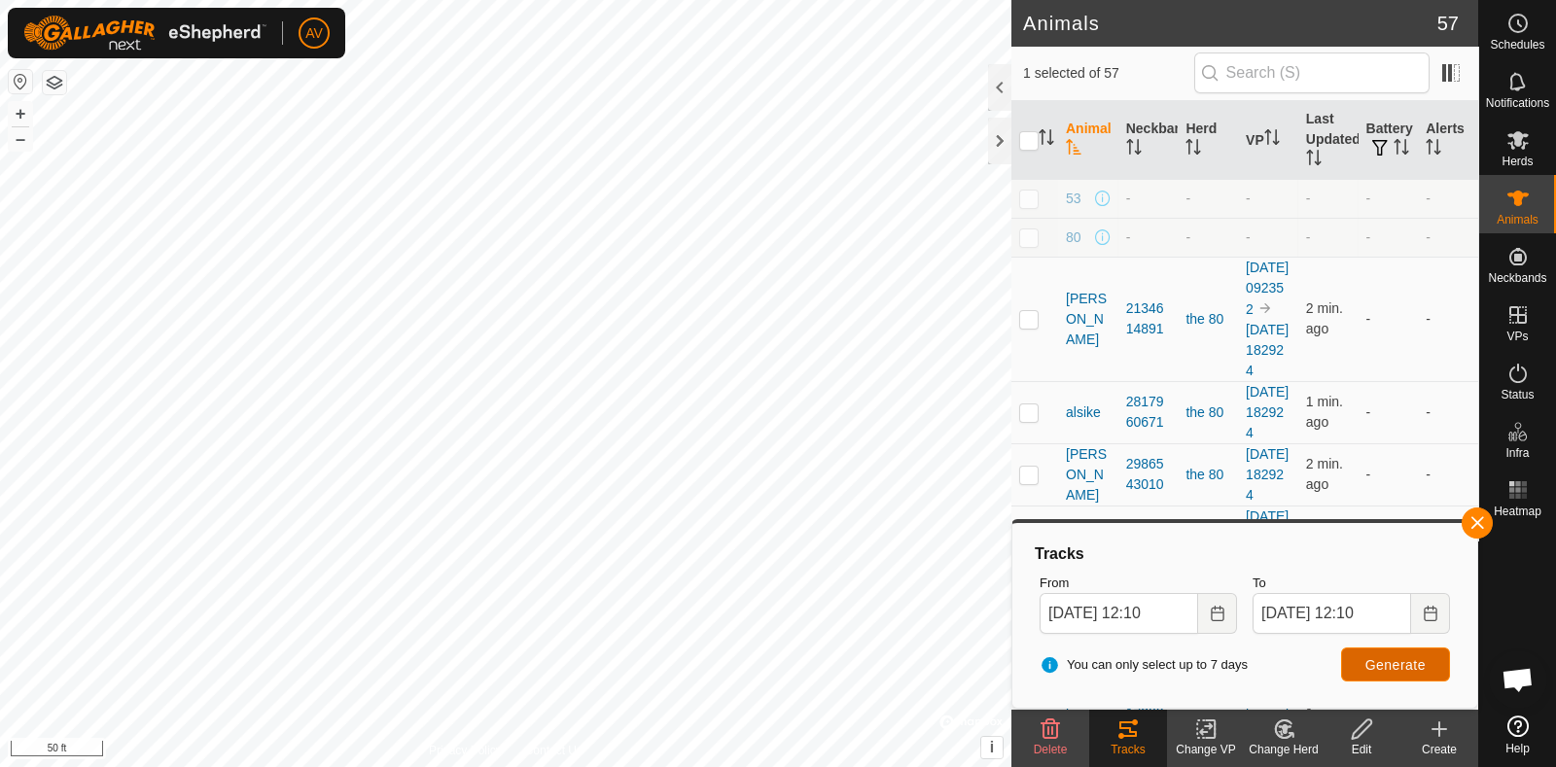
click at [1392, 667] on span "Generate" at bounding box center [1395, 665] width 60 height 16
click at [28, 141] on button "–" at bounding box center [20, 138] width 23 height 23
click at [12, 111] on button "+" at bounding box center [20, 113] width 23 height 23
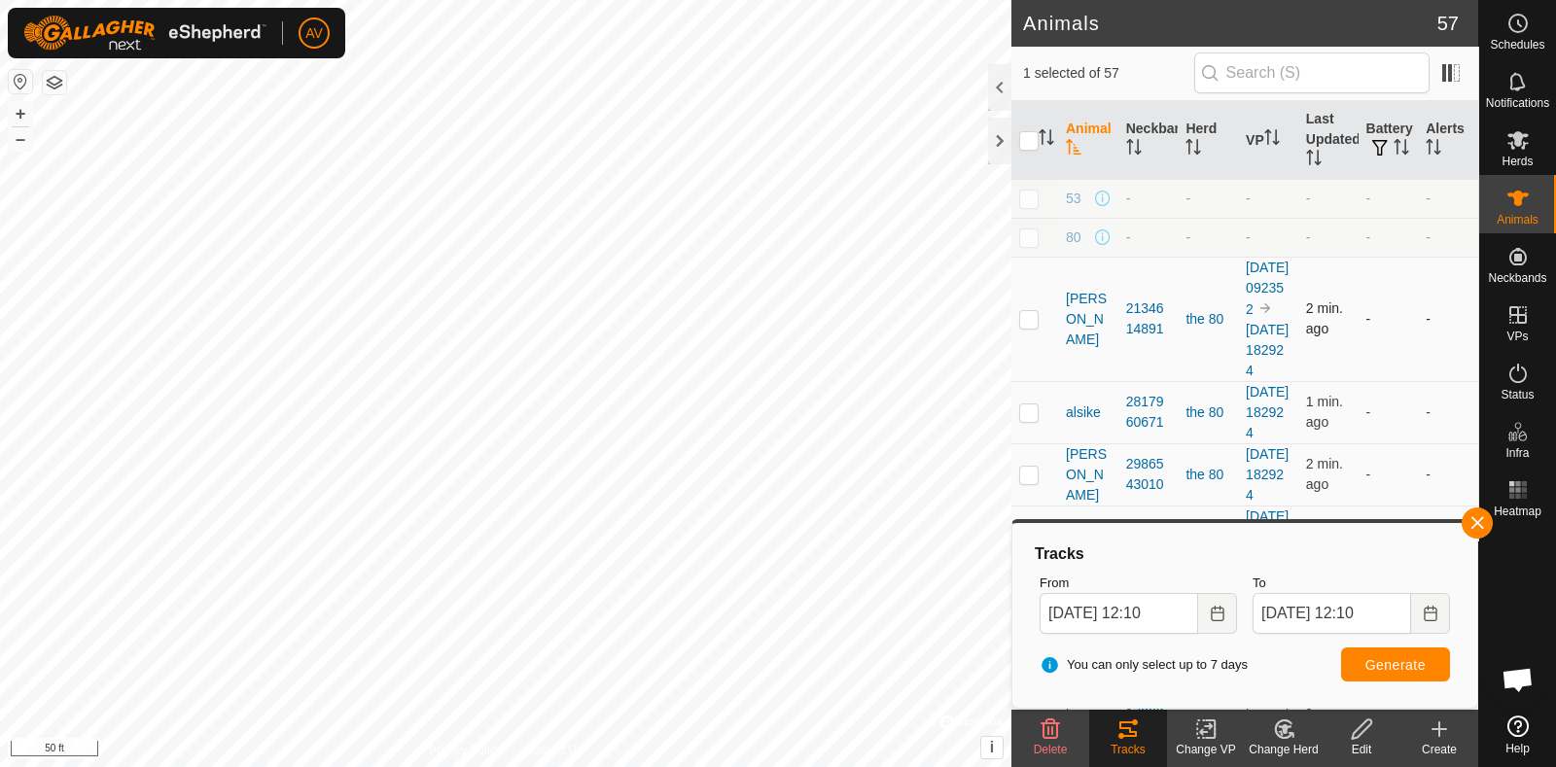
click at [1070, 307] on div "Animals 57 1 selected of 57 Animal Neckband Herd VP Last Updated Battery Alerts…" at bounding box center [739, 383] width 1478 height 767
checkbox input "true"
checkbox input "false"
click at [1138, 728] on icon at bounding box center [1127, 729] width 23 height 23
click at [1404, 667] on span "Generate" at bounding box center [1395, 665] width 60 height 16
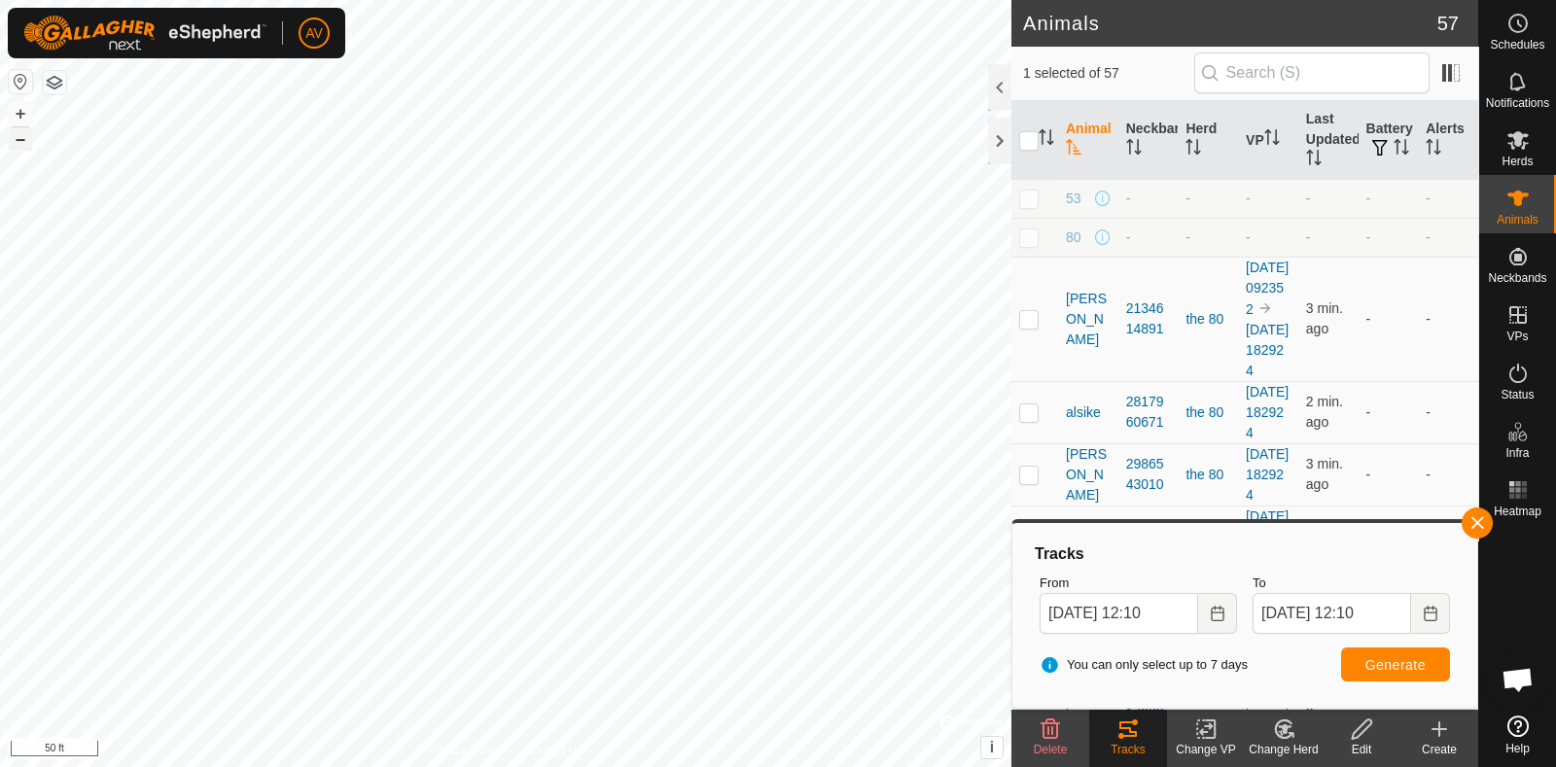
click at [19, 147] on button "–" at bounding box center [20, 138] width 23 height 23
click at [20, 106] on button "+" at bounding box center [20, 113] width 23 height 23
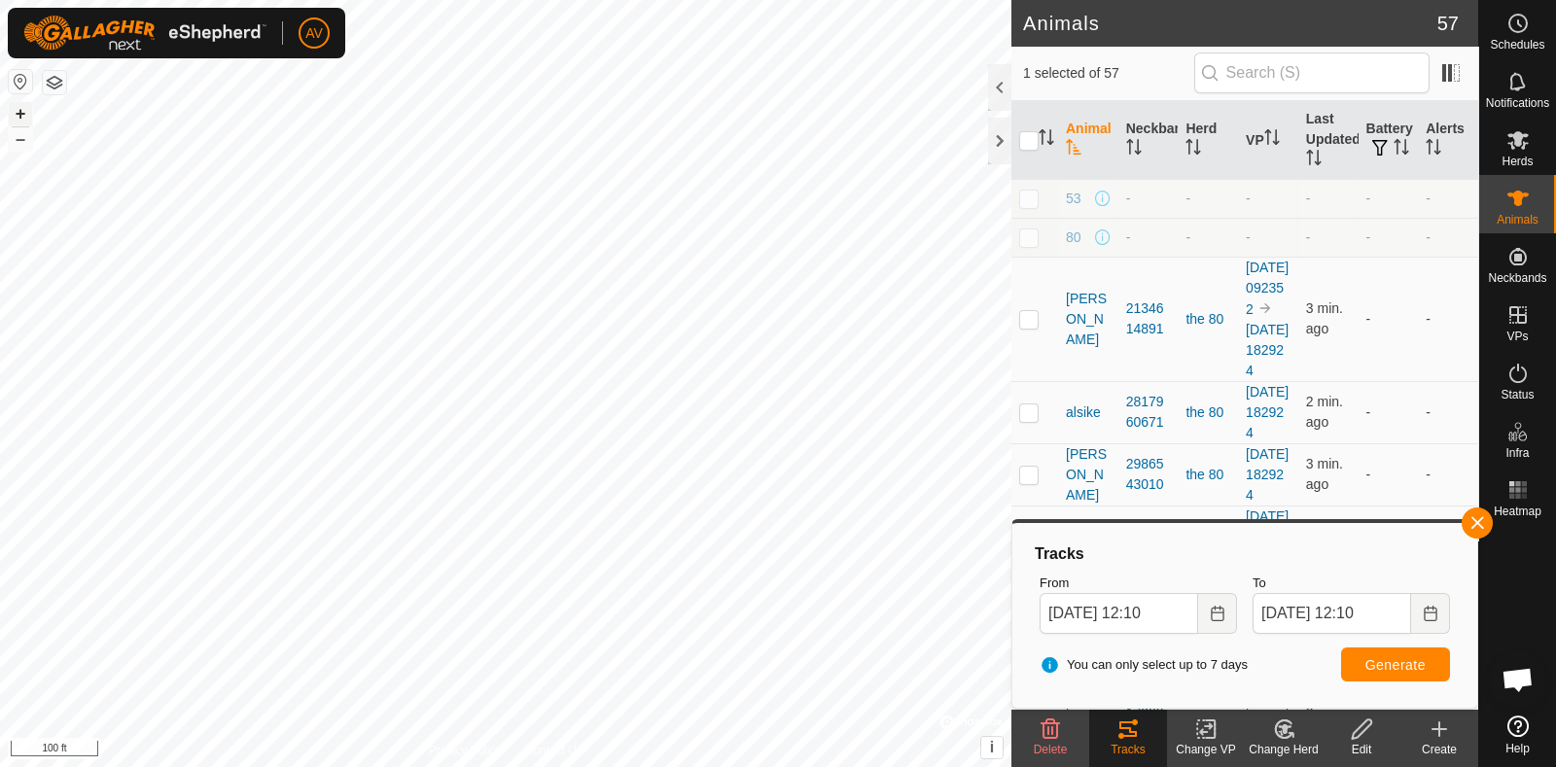
click at [18, 114] on button "+" at bounding box center [20, 113] width 23 height 23
click at [18, 144] on button "–" at bounding box center [20, 138] width 23 height 23
